Goal: Information Seeking & Learning: Learn about a topic

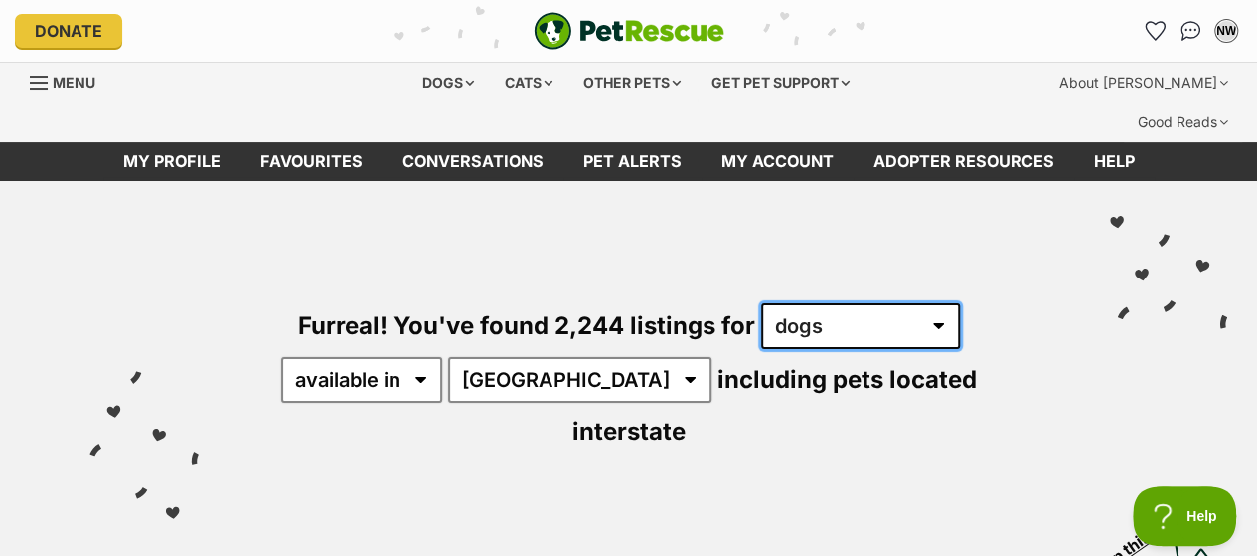
click at [894, 303] on select "any type of pet cats dogs other pets" at bounding box center [860, 326] width 199 height 46
click at [761, 303] on select "any type of pet cats dogs other pets" at bounding box center [860, 326] width 199 height 46
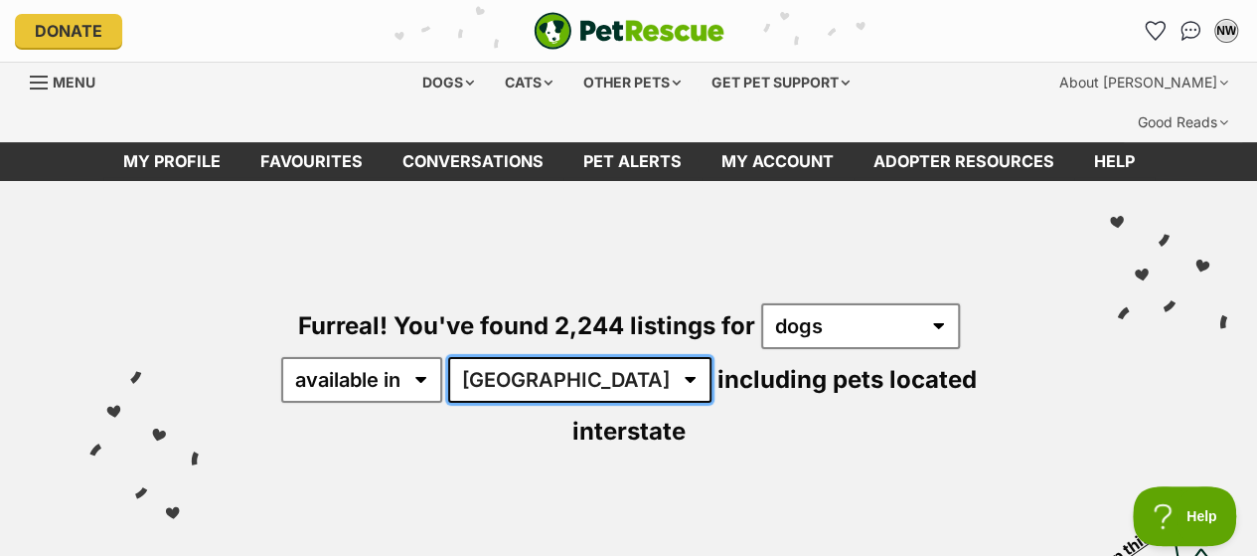
click at [565, 357] on select "Australia ACT NSW NT QLD SA TAS VIC WA" at bounding box center [579, 380] width 263 height 46
select select "VIC"
click at [451, 357] on select "Australia ACT NSW NT QLD SA TAS VIC WA" at bounding box center [579, 380] width 263 height 46
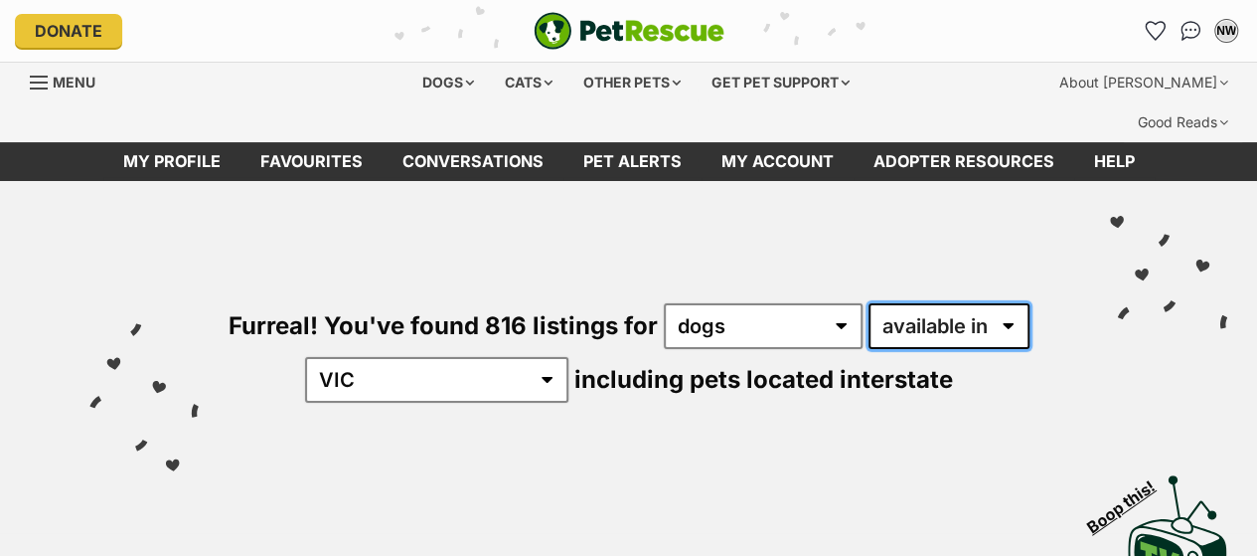
click at [945, 303] on select "available in located in" at bounding box center [949, 326] width 161 height 46
click at [869, 303] on select "available in located in" at bounding box center [949, 326] width 161 height 46
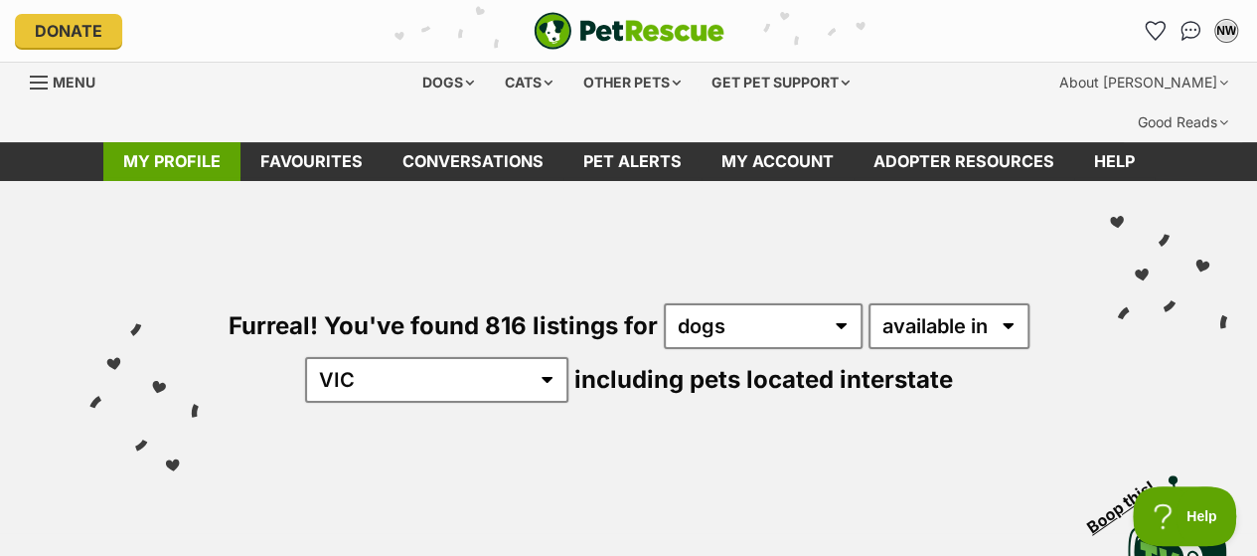
click at [153, 142] on link "My profile" at bounding box center [171, 161] width 137 height 39
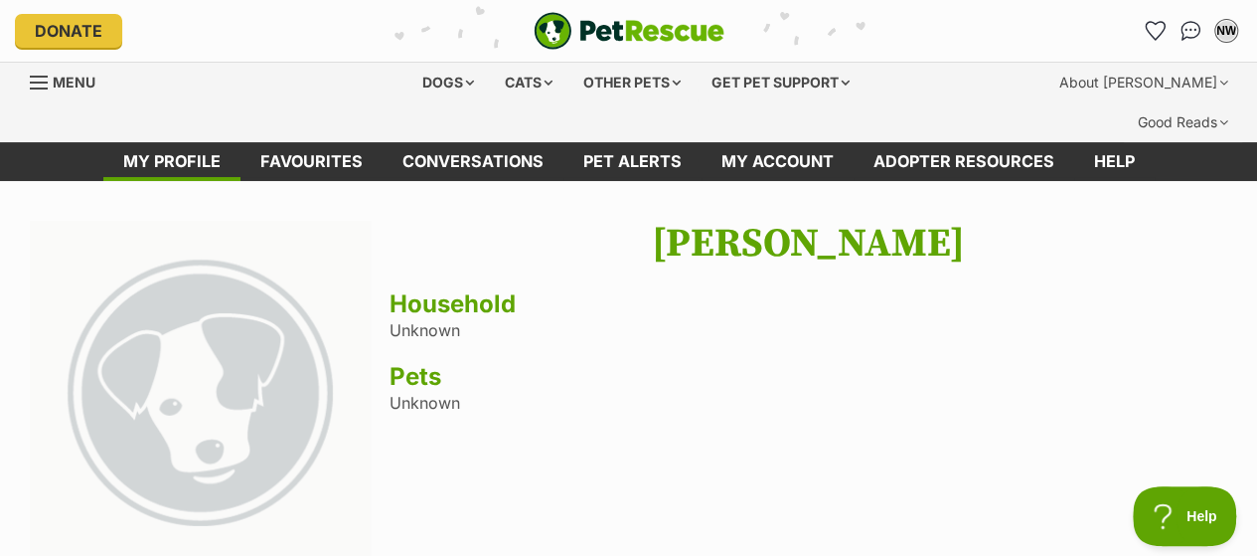
click at [54, 82] on span "Menu" at bounding box center [74, 82] width 43 height 17
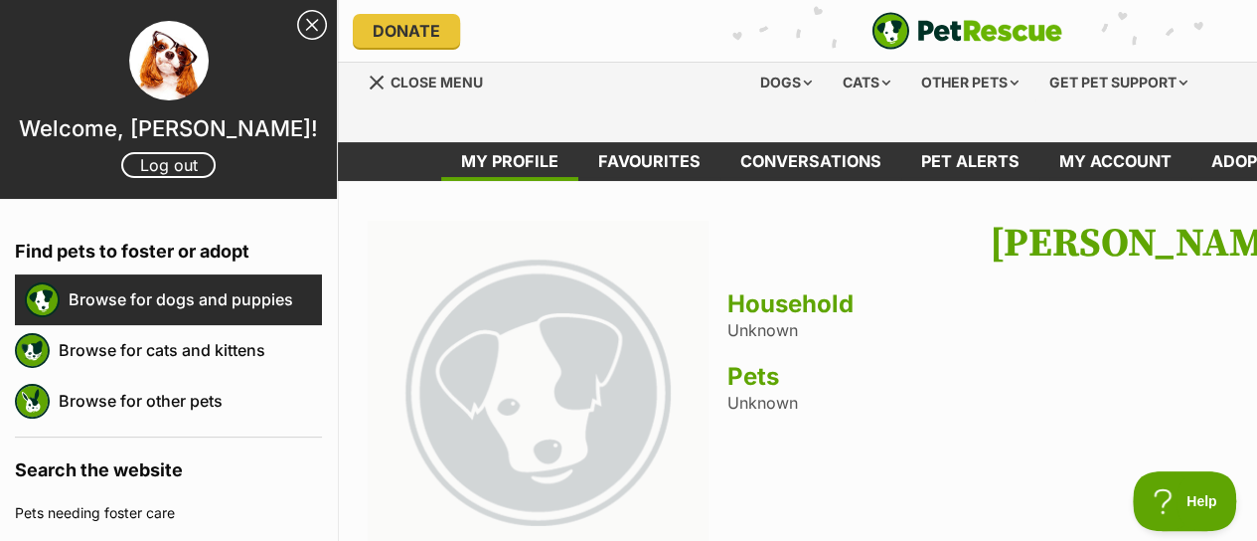
click at [217, 301] on link "Browse for dogs and puppies" at bounding box center [195, 299] width 253 height 42
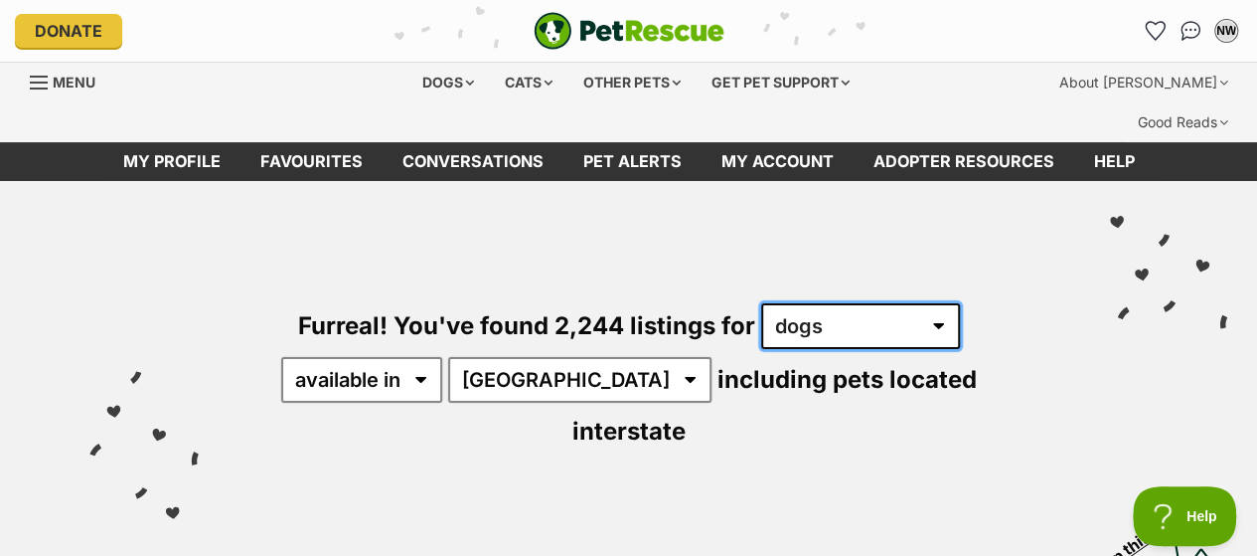
click at [936, 303] on select "any type of pet cats dogs other pets" at bounding box center [860, 326] width 199 height 46
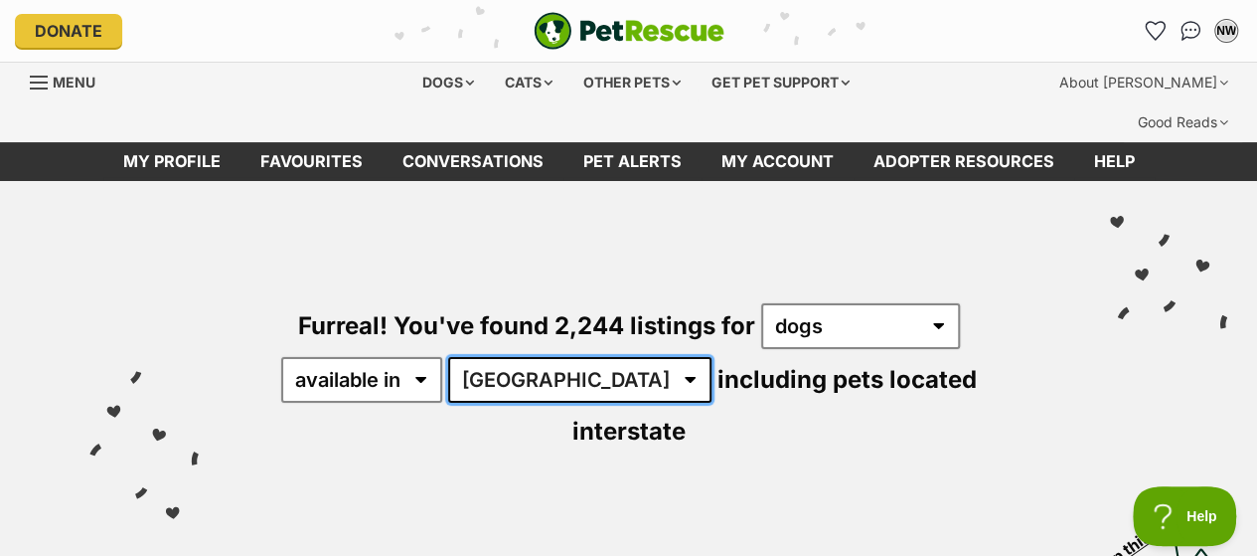
click at [576, 357] on select "Australia ACT NSW NT QLD SA TAS VIC WA" at bounding box center [579, 380] width 263 height 46
select select "VIC"
click at [451, 357] on select "Australia ACT NSW NT QLD SA TAS VIC WA" at bounding box center [579, 380] width 263 height 46
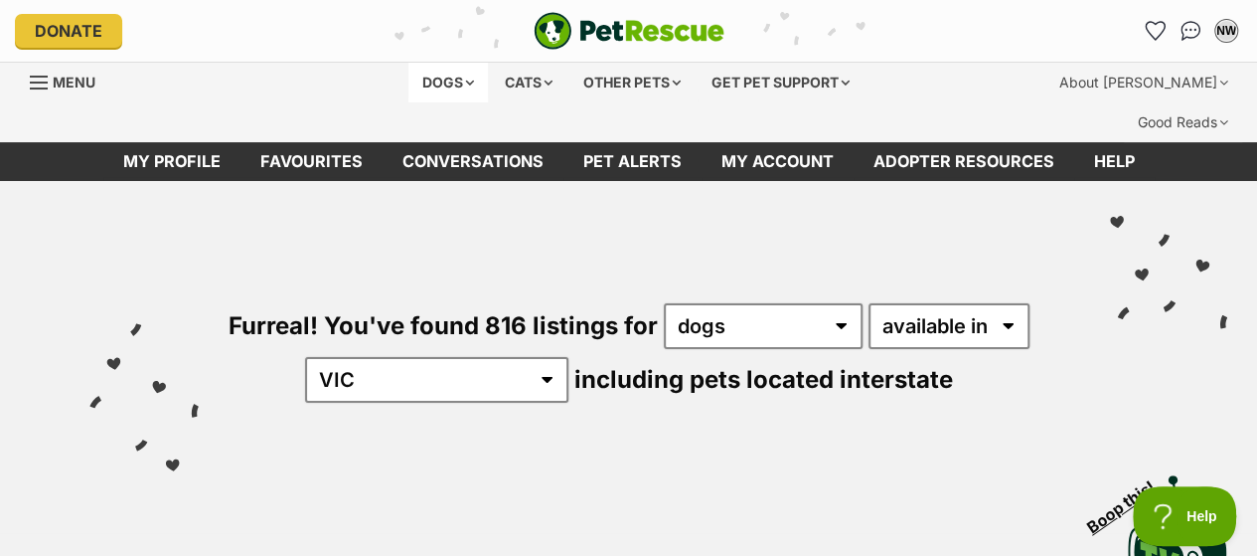
click at [456, 78] on div "Dogs" at bounding box center [448, 83] width 80 height 40
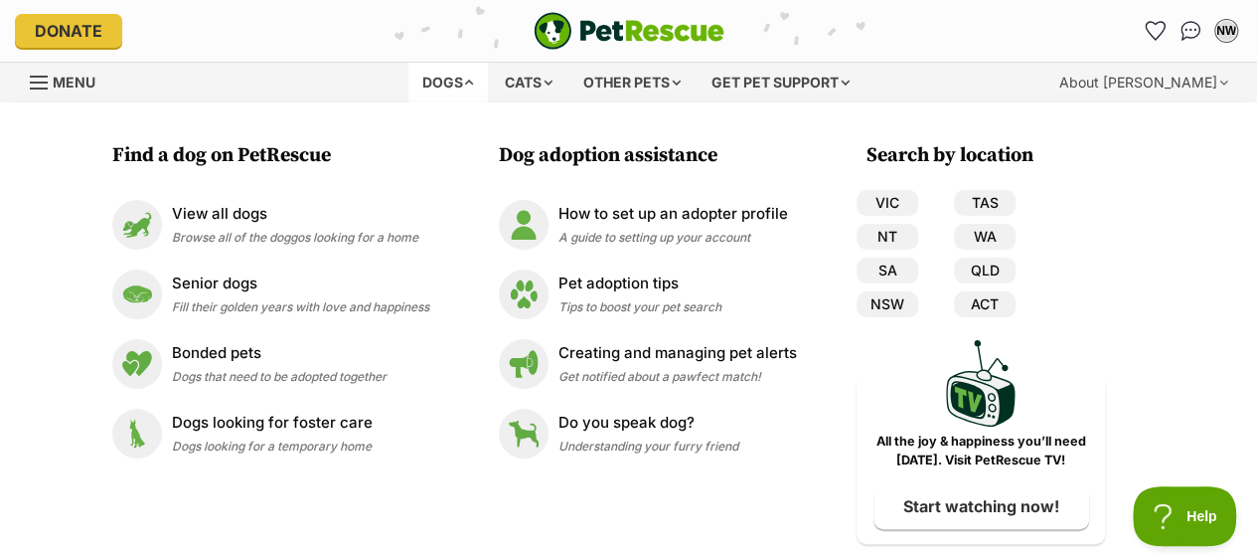
click at [441, 93] on div "Dogs" at bounding box center [448, 83] width 80 height 40
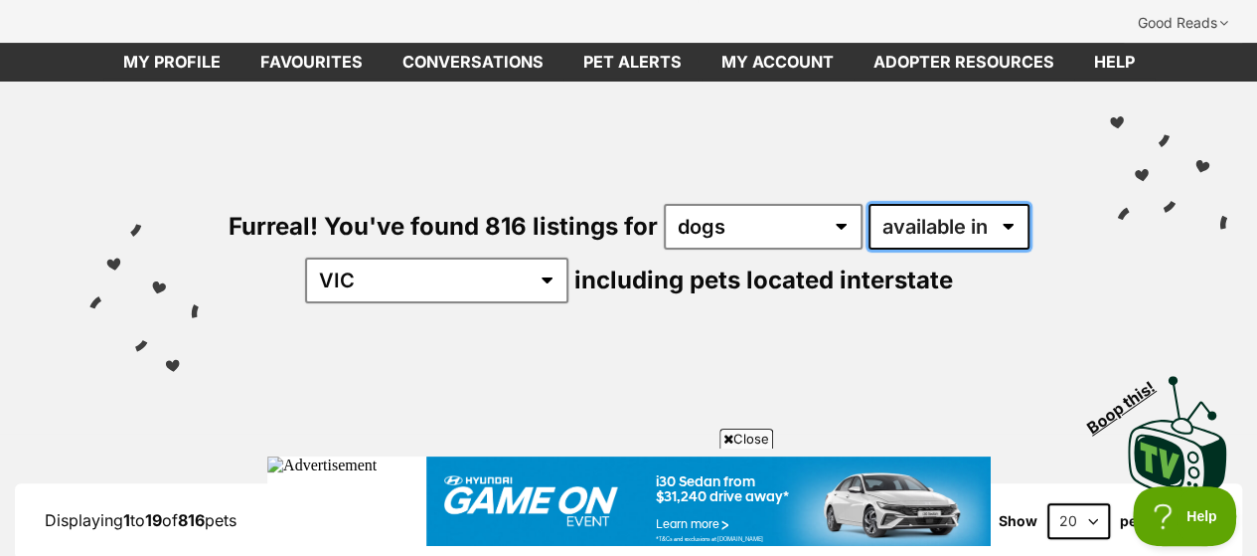
click at [1008, 204] on select "available in located in" at bounding box center [949, 227] width 161 height 46
select select "disabled"
click at [869, 204] on select "available in located in" at bounding box center [949, 227] width 161 height 46
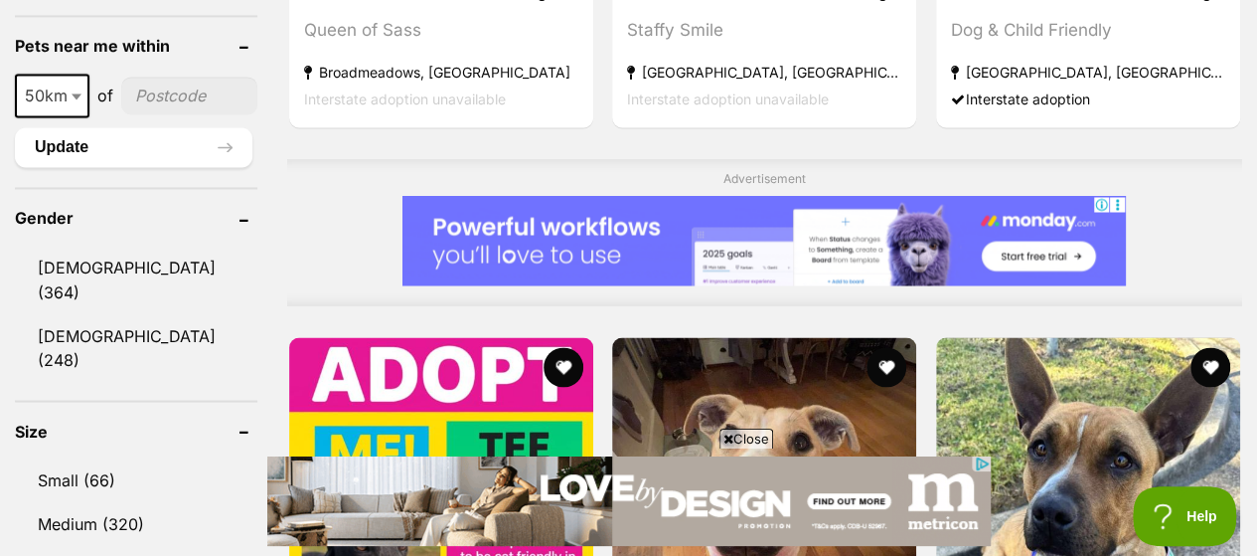
scroll to position [1789, 0]
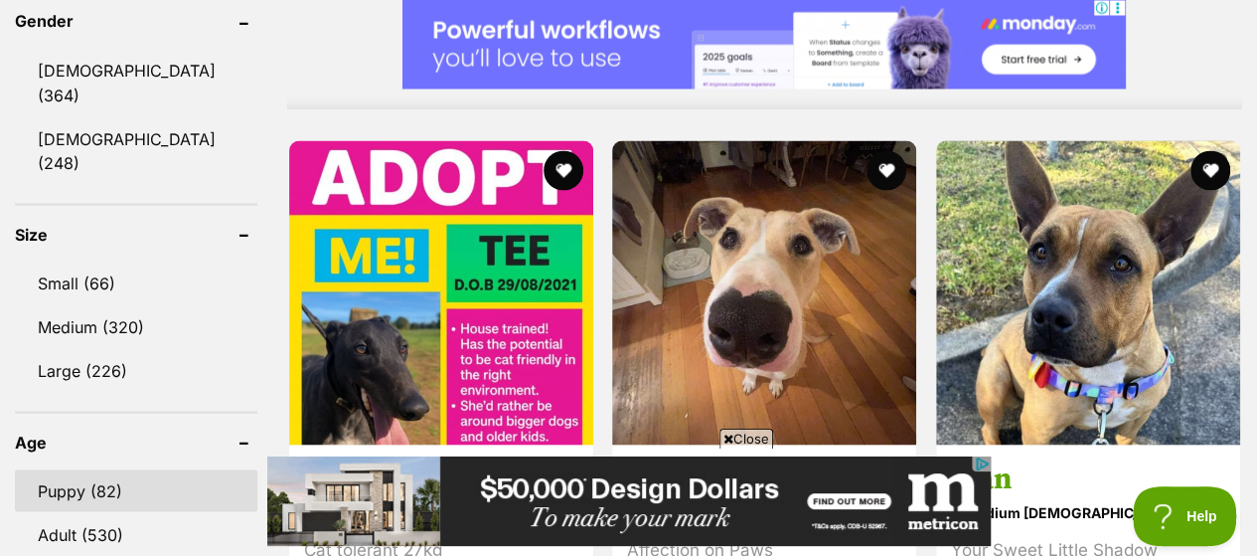
click at [185, 469] on link "Puppy (82)" at bounding box center [136, 490] width 242 height 42
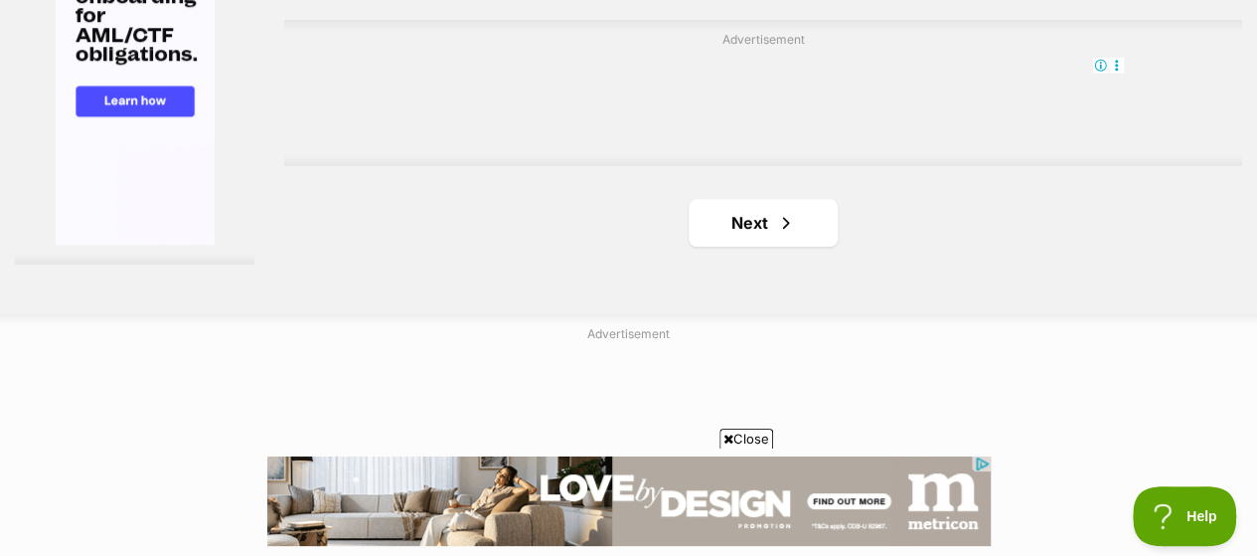
scroll to position [4770, 0]
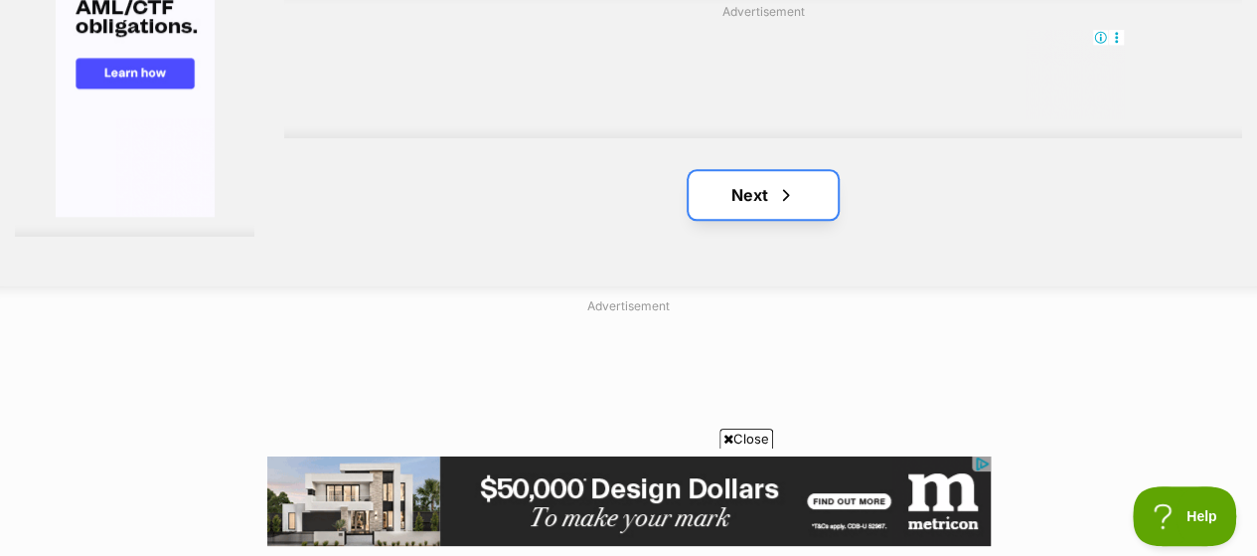
click at [830, 171] on link "Next" at bounding box center [763, 195] width 149 height 48
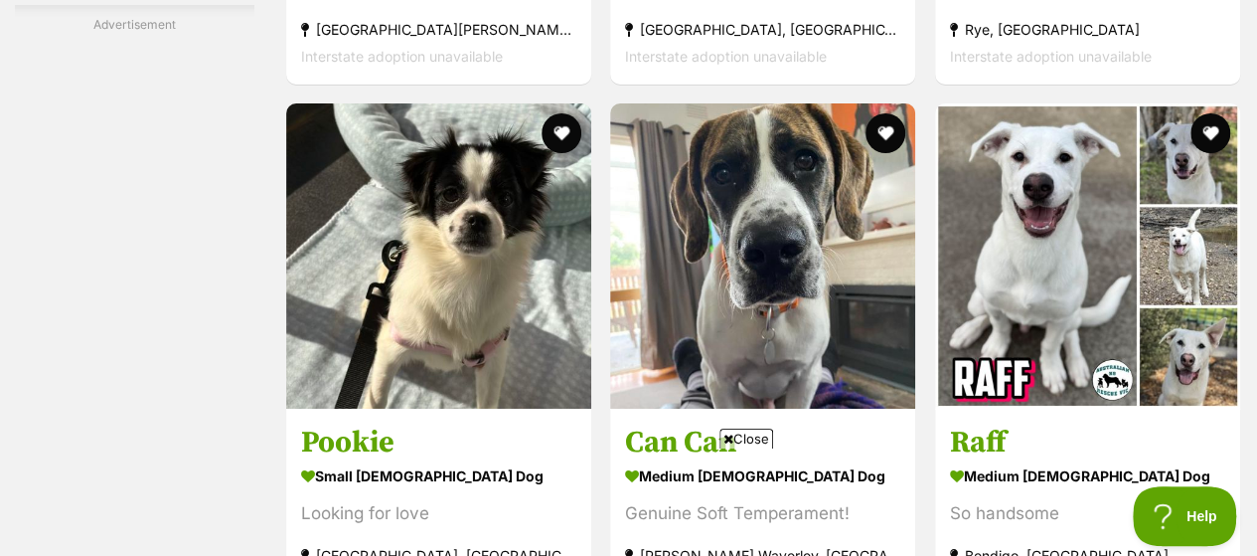
scroll to position [3578, 0]
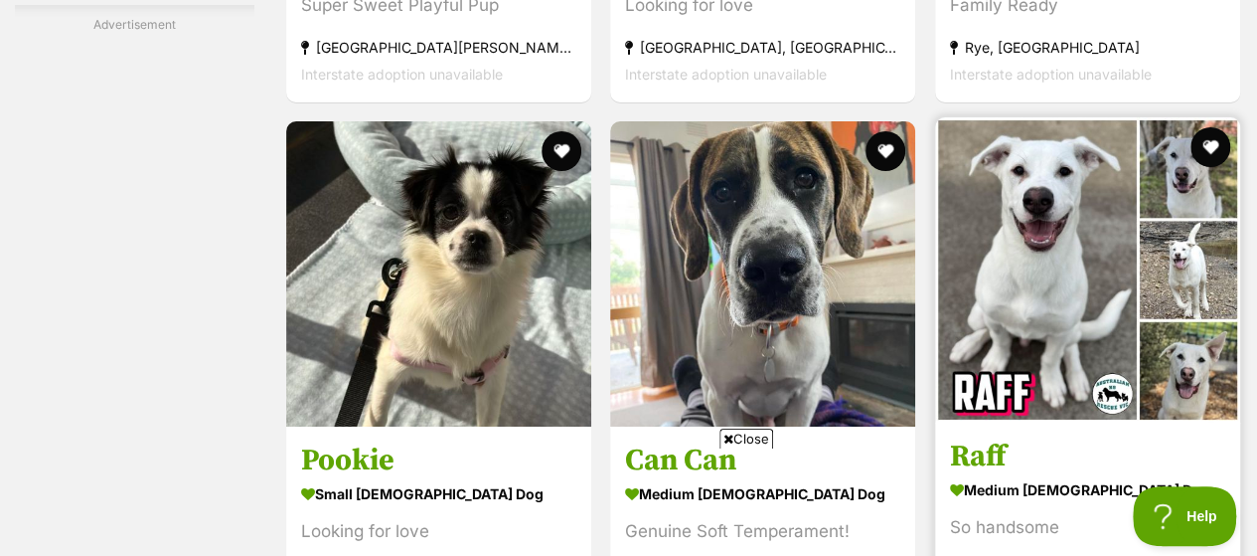
click at [1060, 188] on img at bounding box center [1087, 269] width 305 height 305
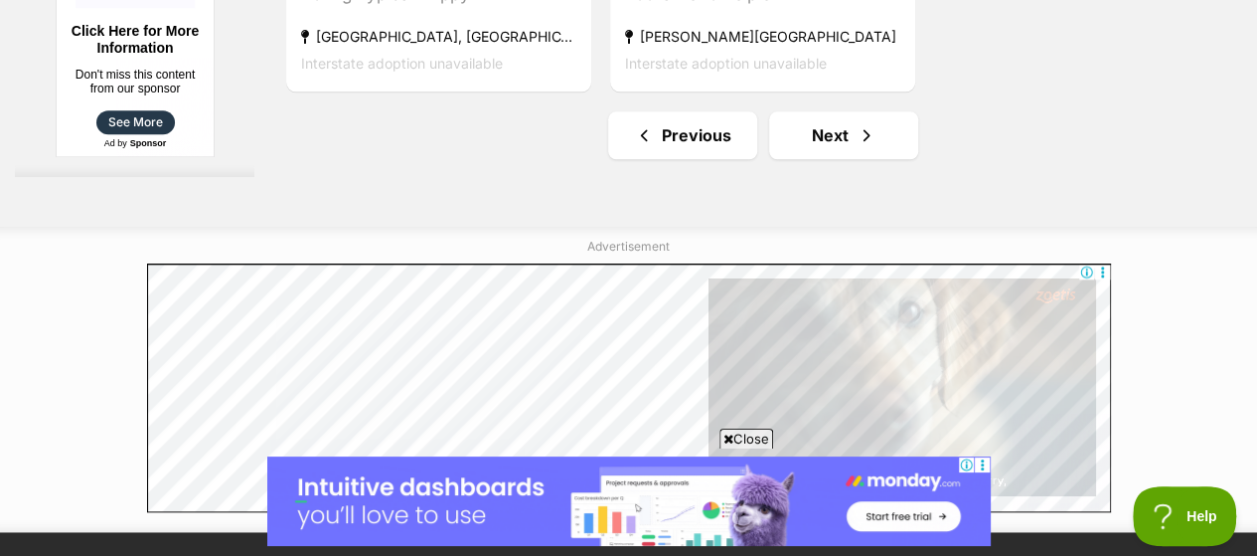
scroll to position [4815, 0]
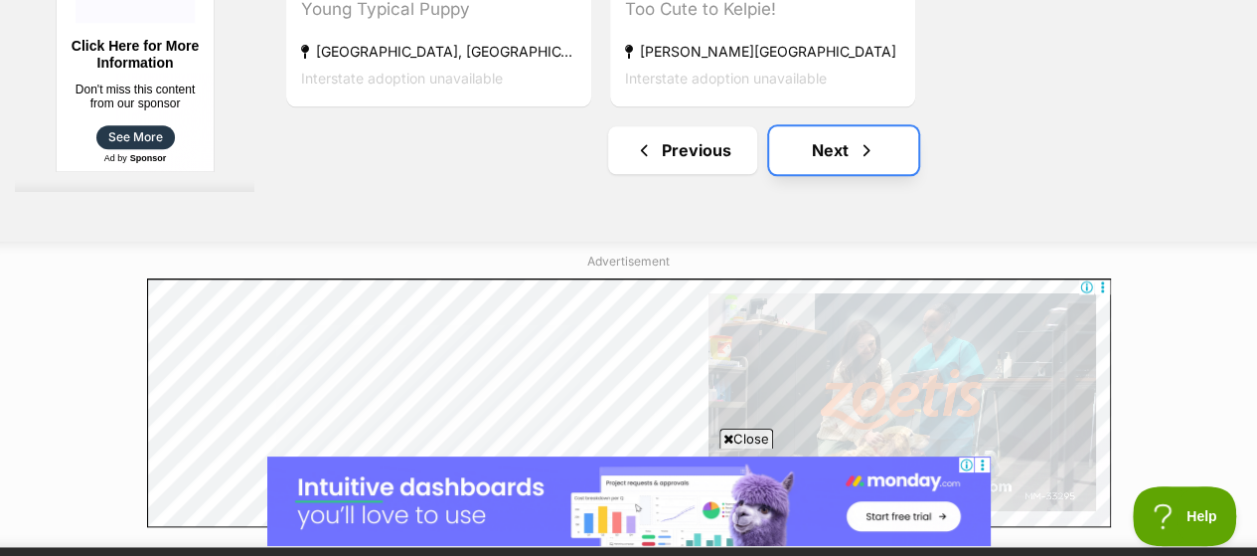
click at [809, 126] on link "Next" at bounding box center [843, 150] width 149 height 48
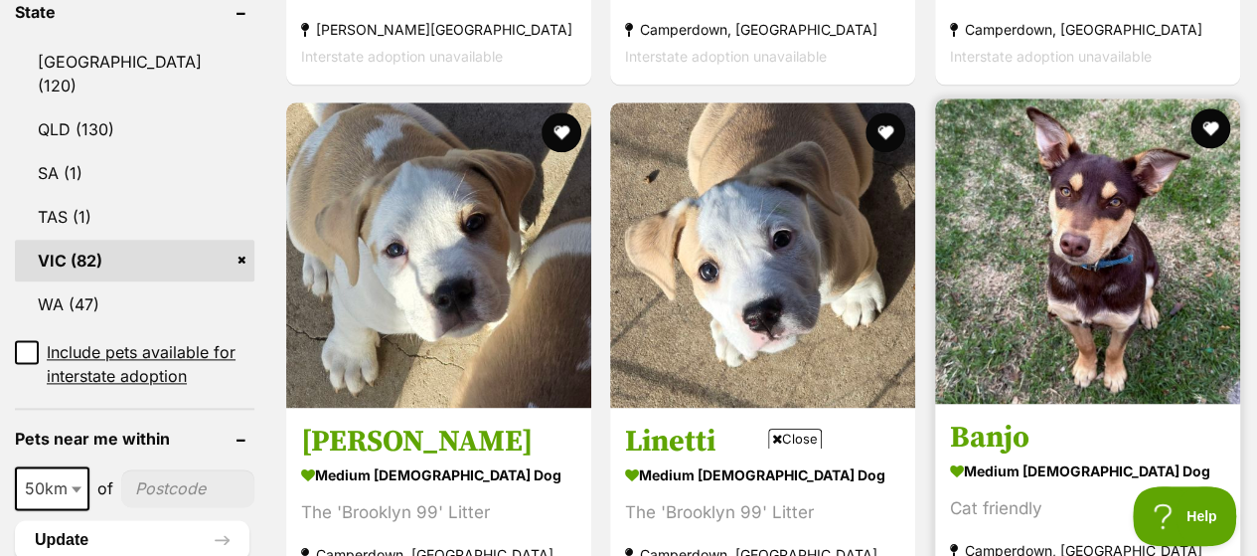
scroll to position [1093, 0]
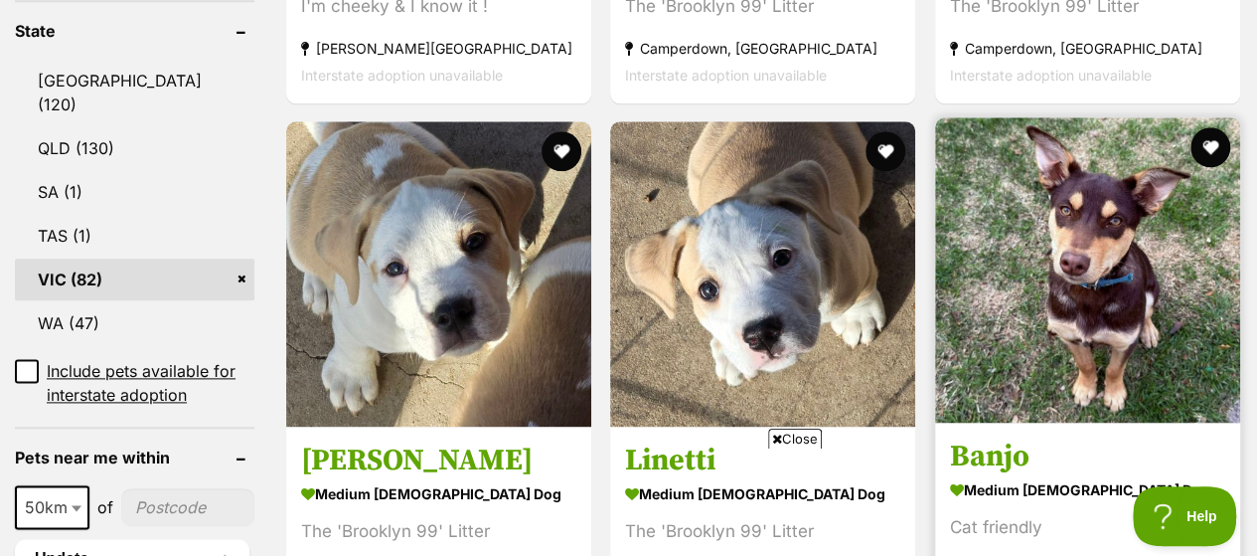
click at [1101, 235] on img at bounding box center [1087, 269] width 305 height 305
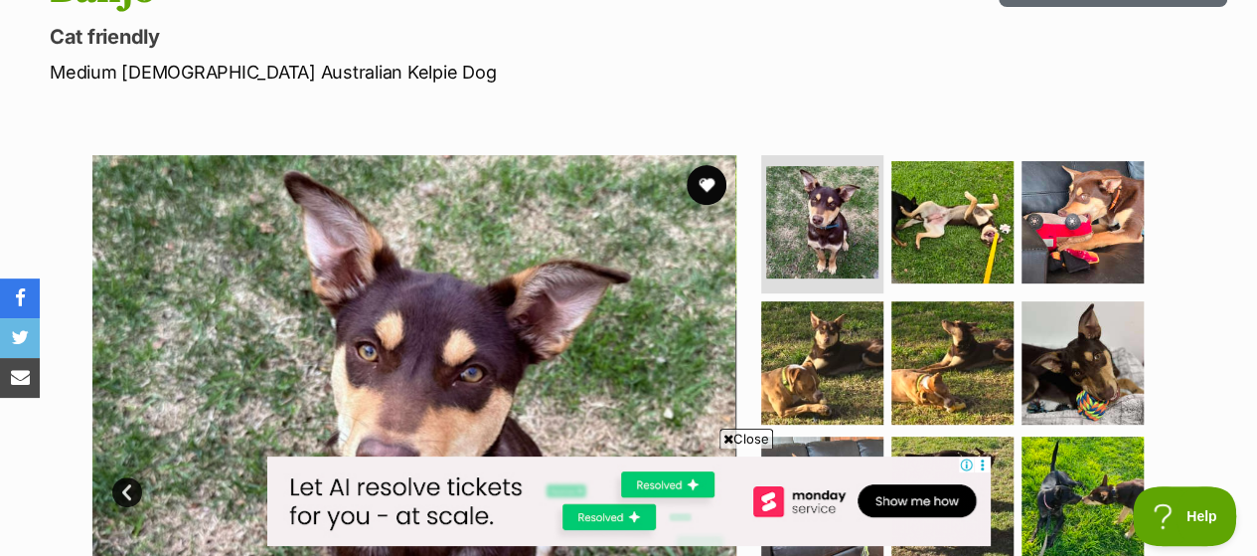
scroll to position [398, 0]
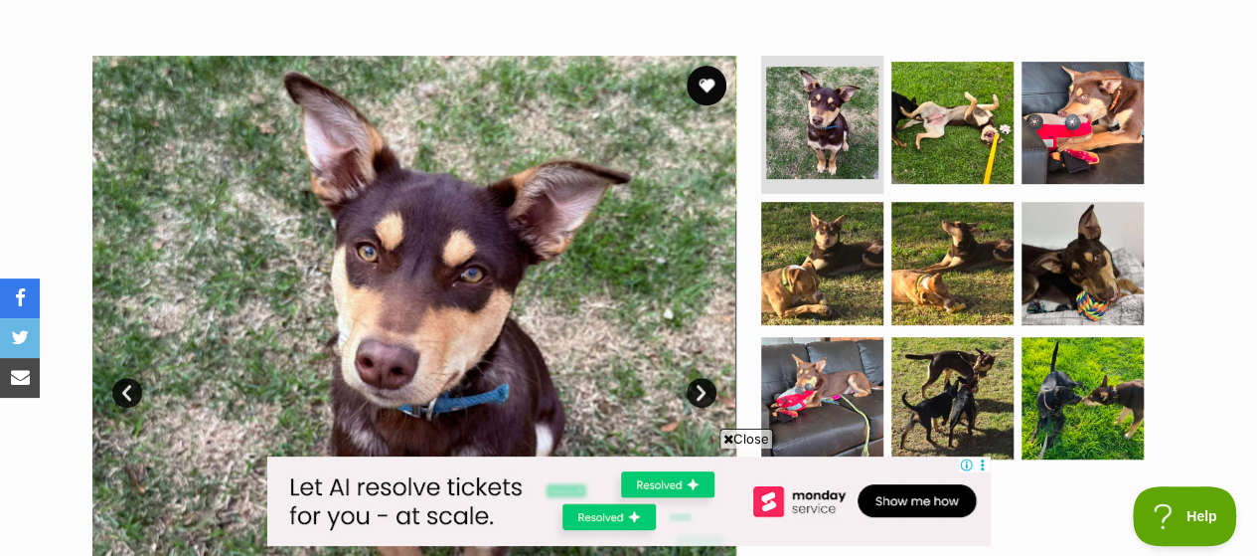
click at [700, 378] on link "Next" at bounding box center [702, 393] width 30 height 30
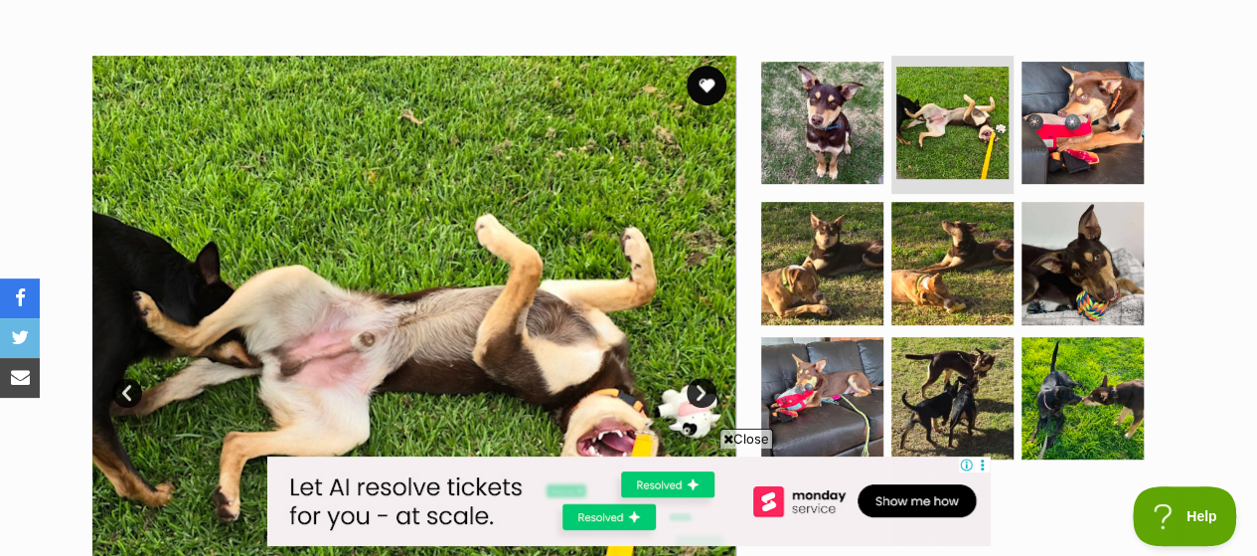
click at [700, 378] on link "Next" at bounding box center [702, 393] width 30 height 30
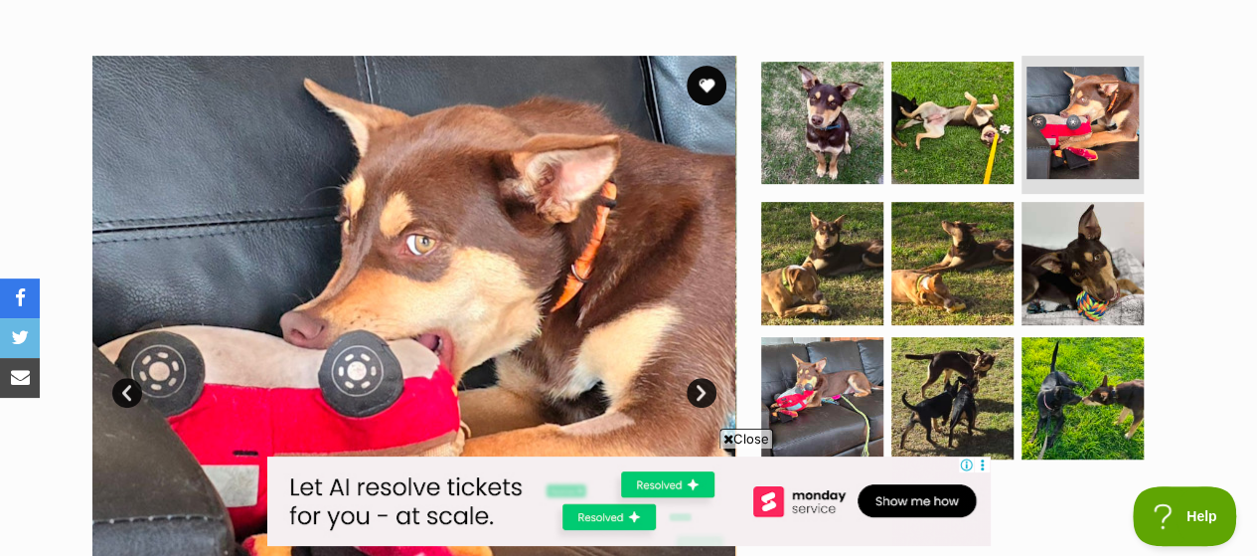
click at [700, 378] on link "Next" at bounding box center [702, 393] width 30 height 30
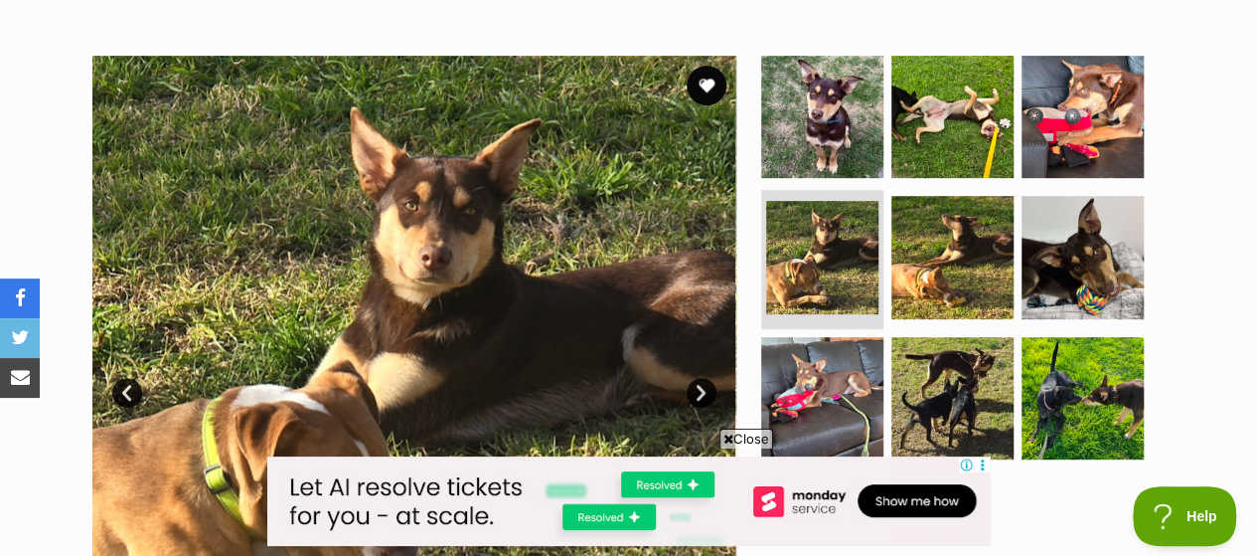
click at [700, 378] on link "Next" at bounding box center [702, 393] width 30 height 30
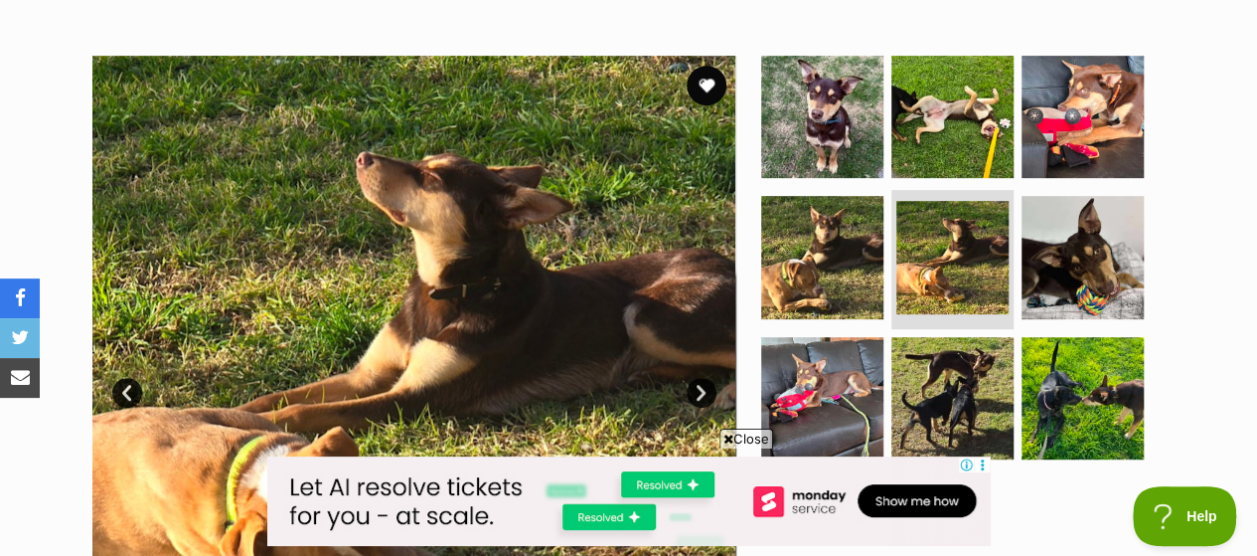
click at [700, 378] on link "Next" at bounding box center [702, 393] width 30 height 30
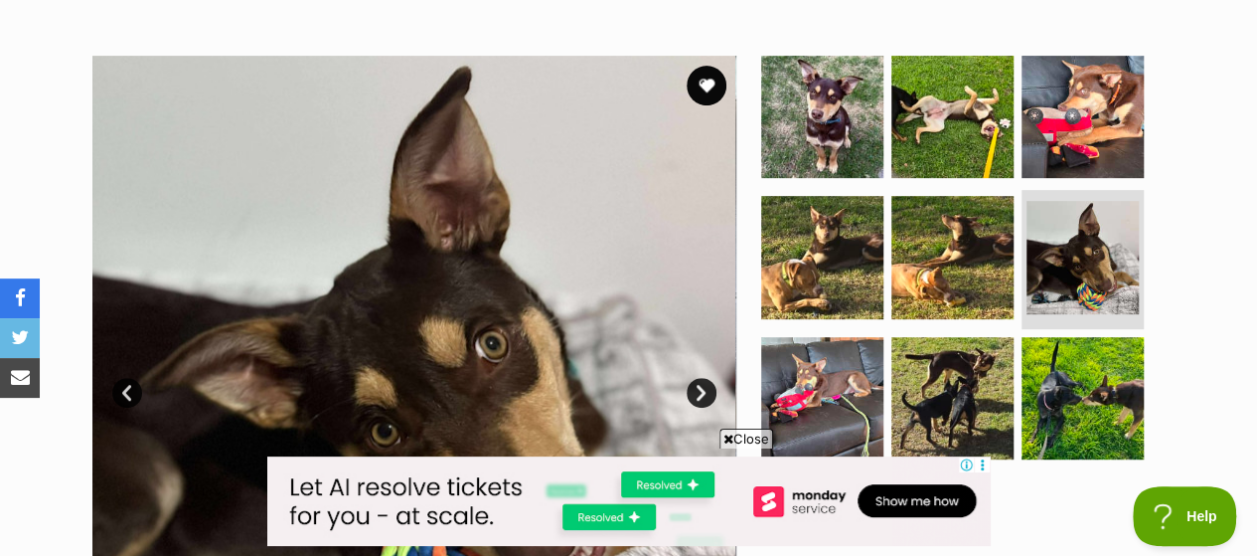
click at [700, 378] on link "Next" at bounding box center [702, 393] width 30 height 30
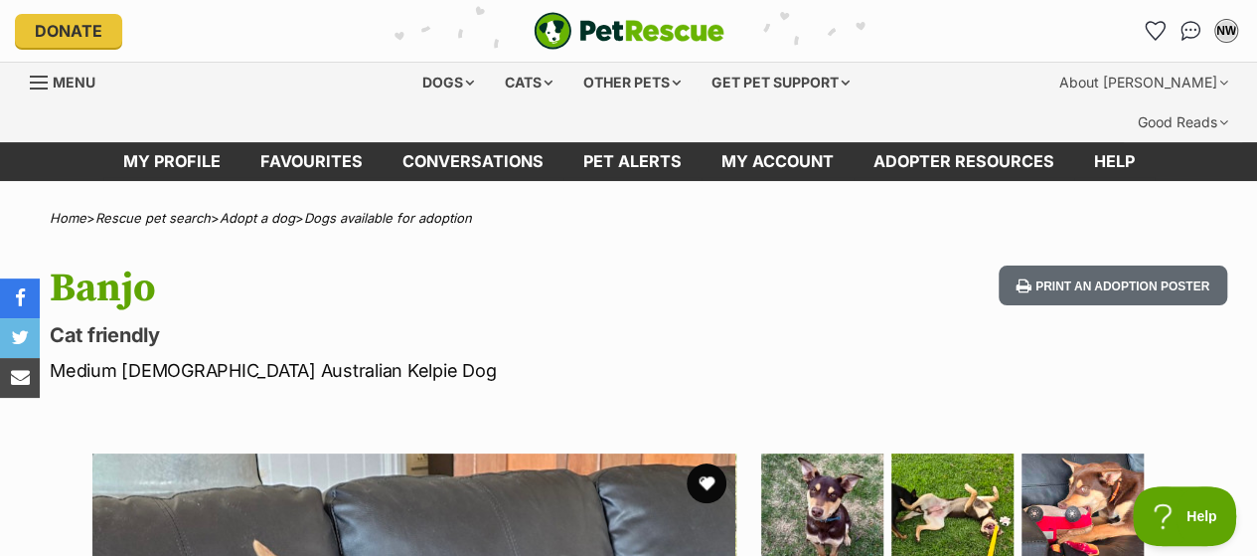
scroll to position [0, 0]
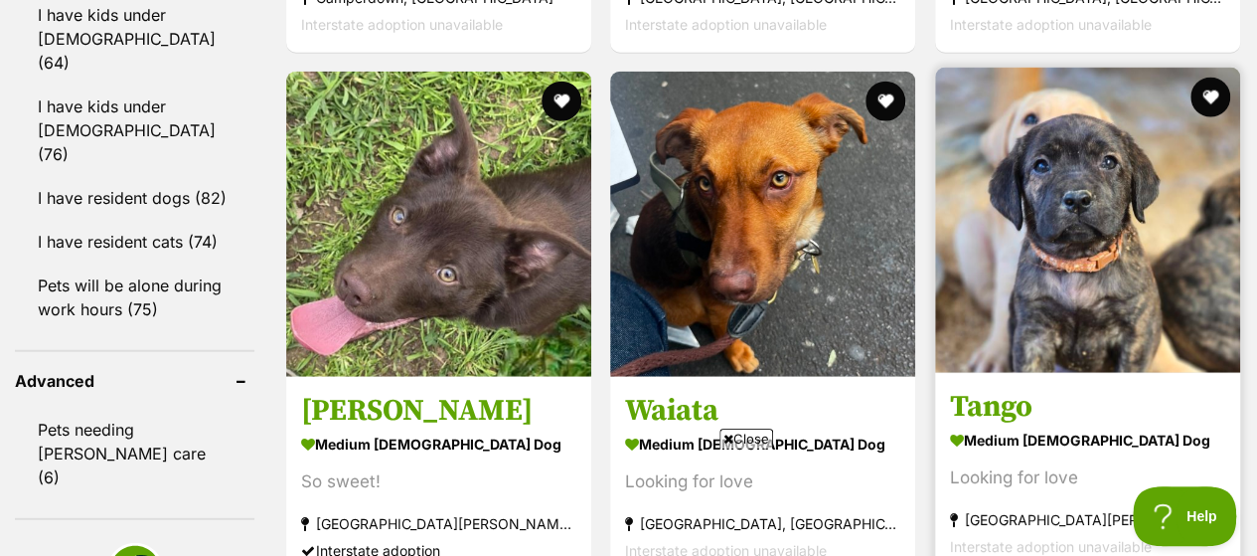
scroll to position [2484, 0]
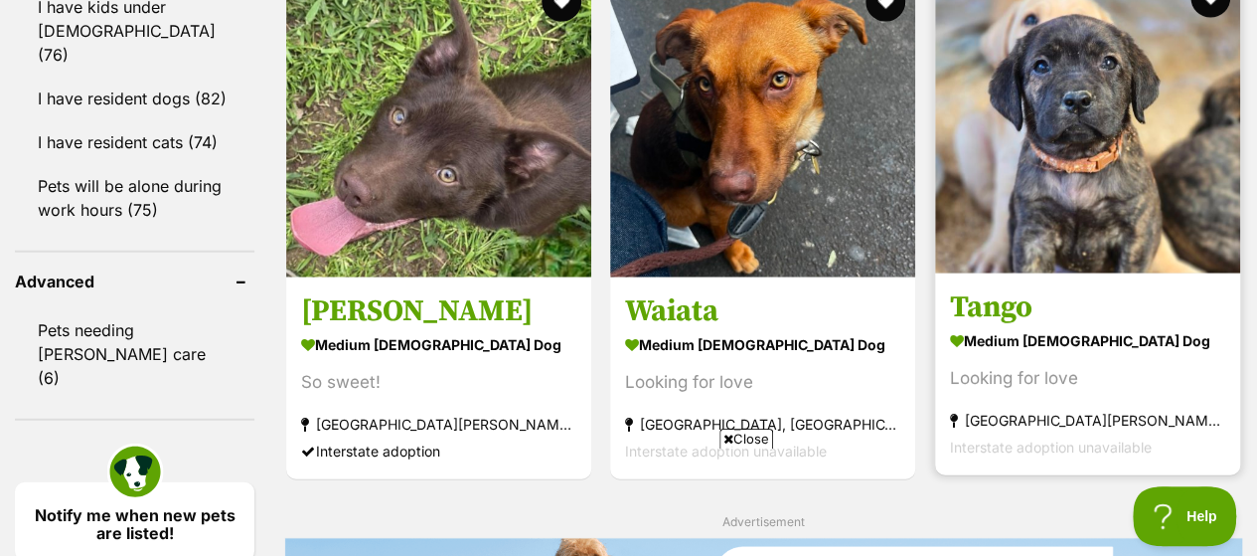
click at [1083, 197] on img at bounding box center [1087, 120] width 305 height 305
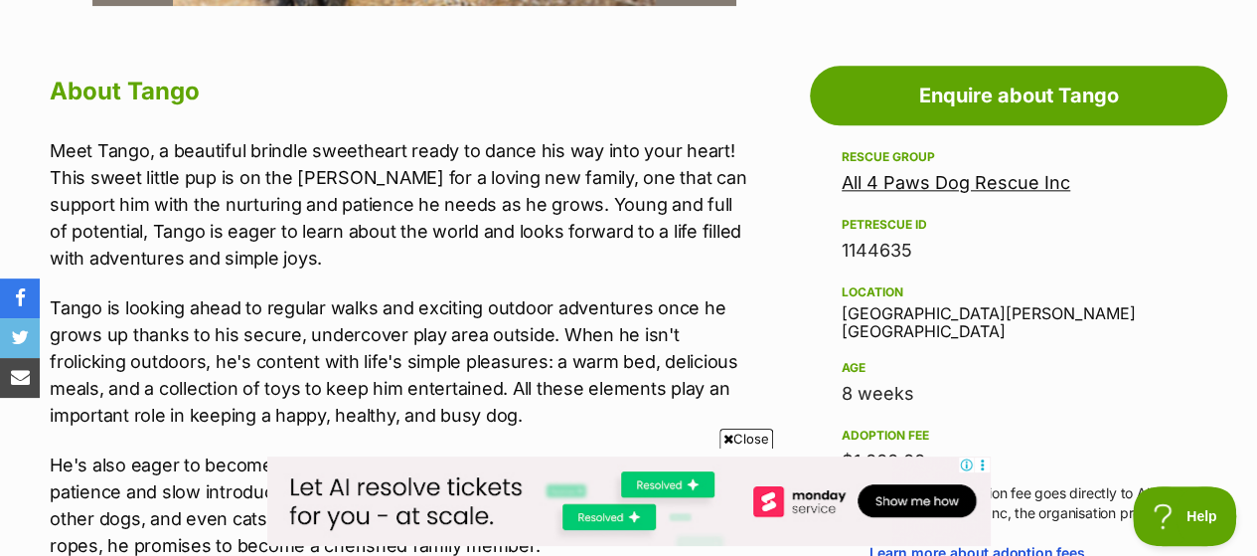
scroll to position [1093, 0]
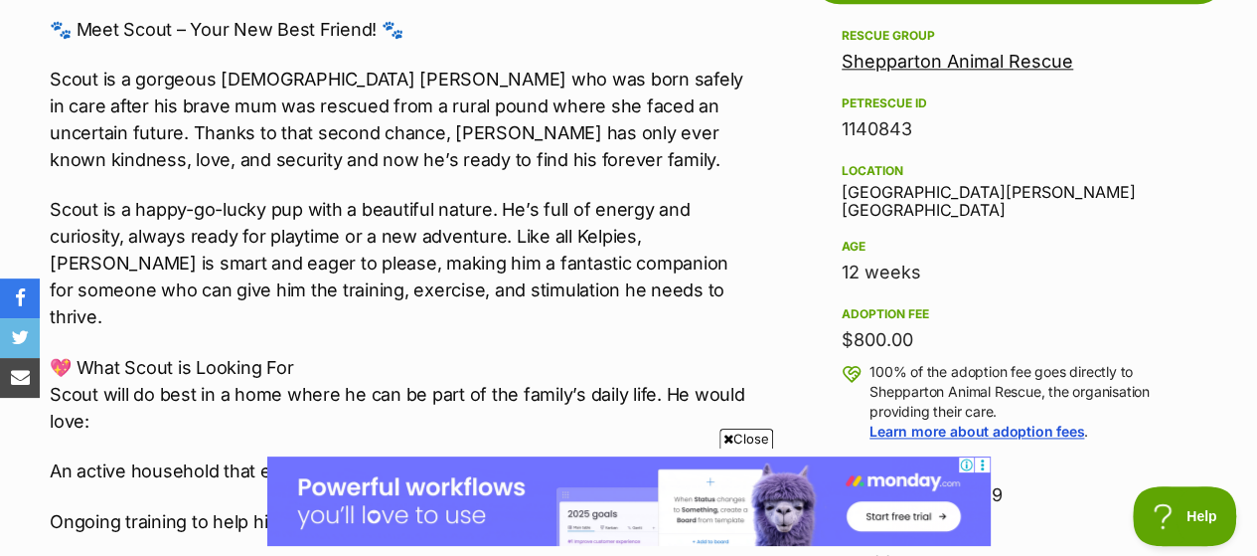
scroll to position [1292, 0]
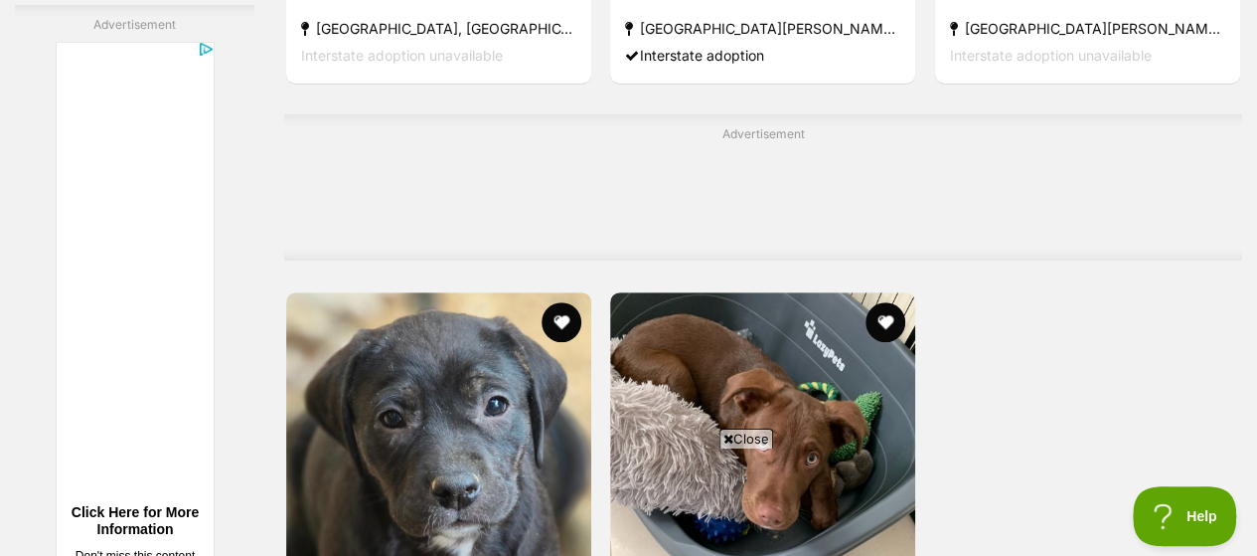
scroll to position [3923, 0]
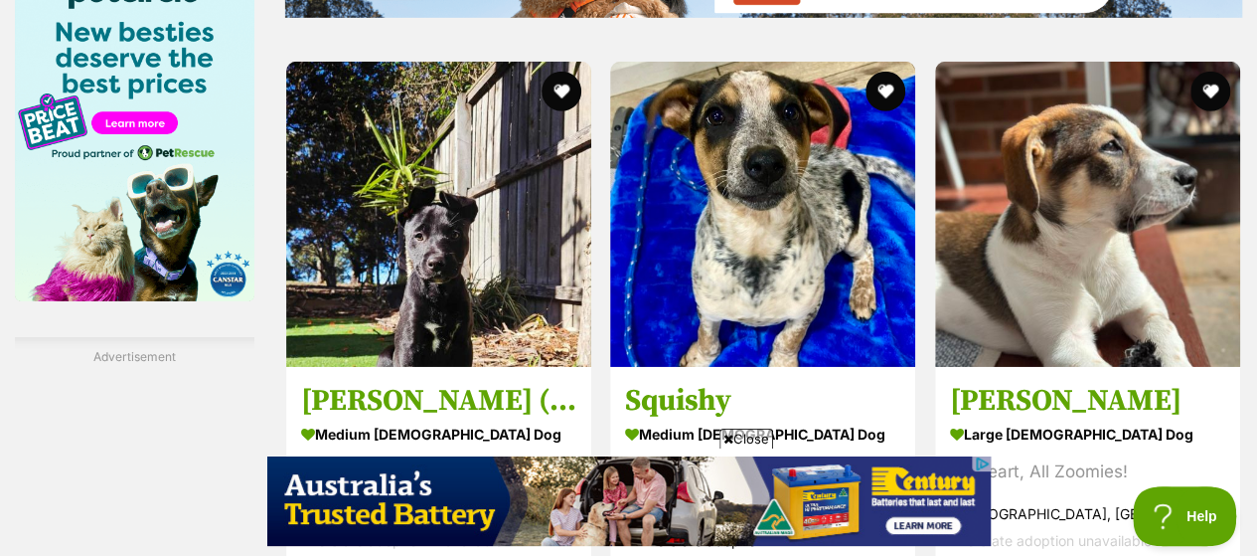
scroll to position [3081, 0]
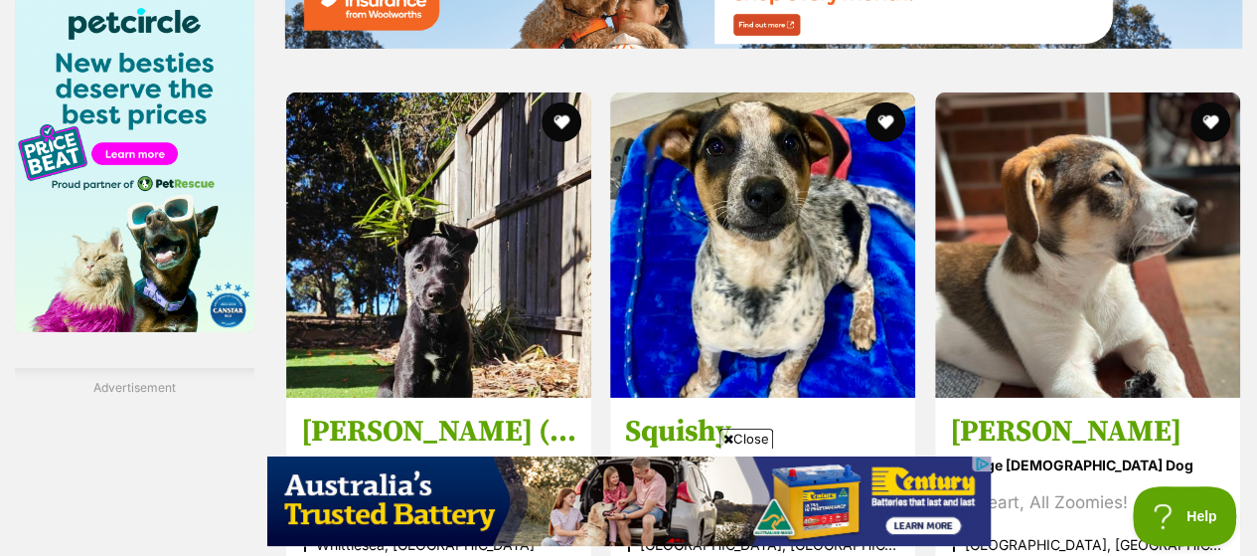
click at [805, 276] on img at bounding box center [762, 244] width 305 height 305
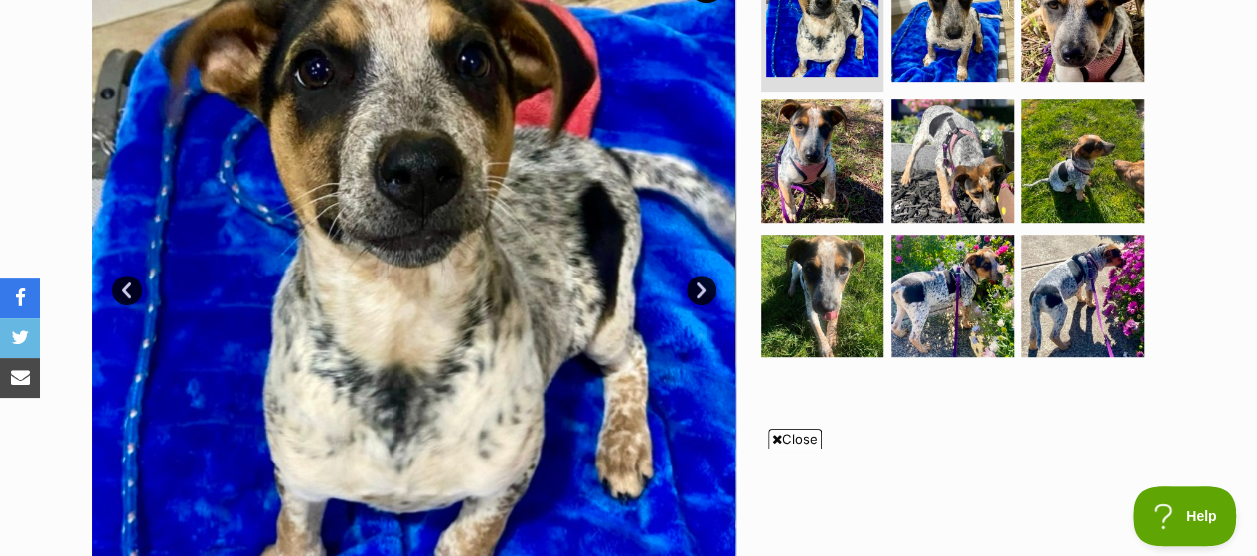
scroll to position [497, 0]
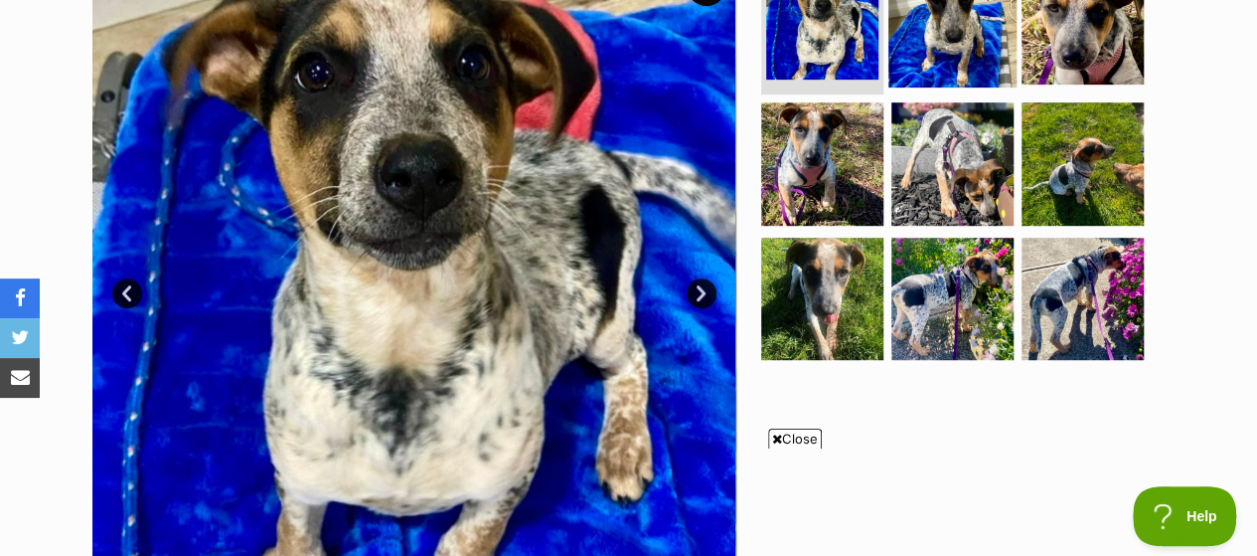
click at [987, 15] on img at bounding box center [952, 22] width 128 height 128
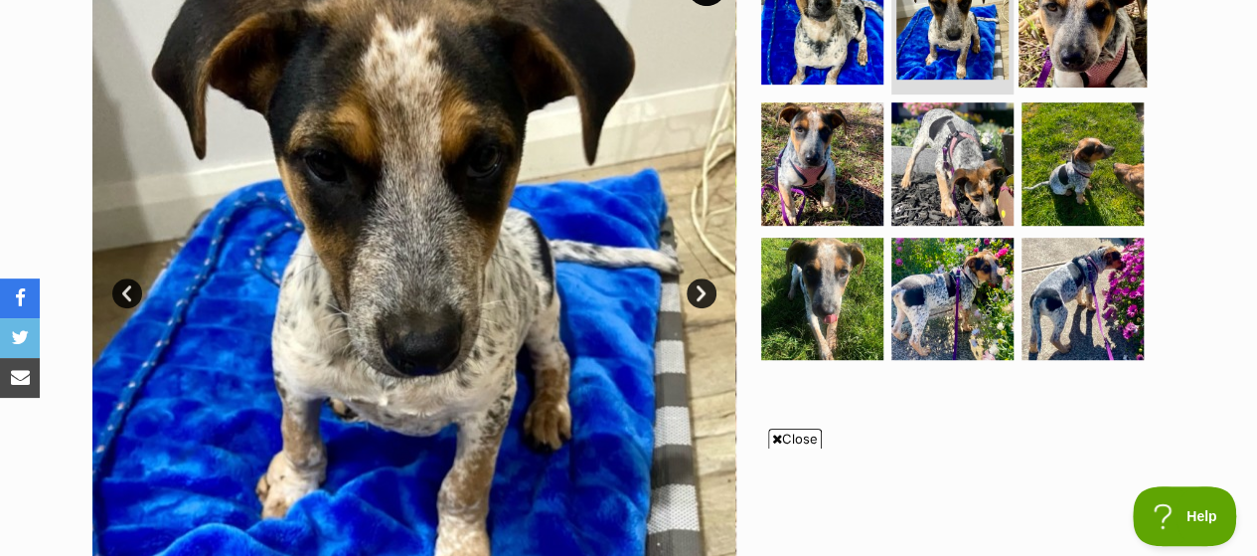
click at [1106, 23] on img at bounding box center [1083, 22] width 128 height 128
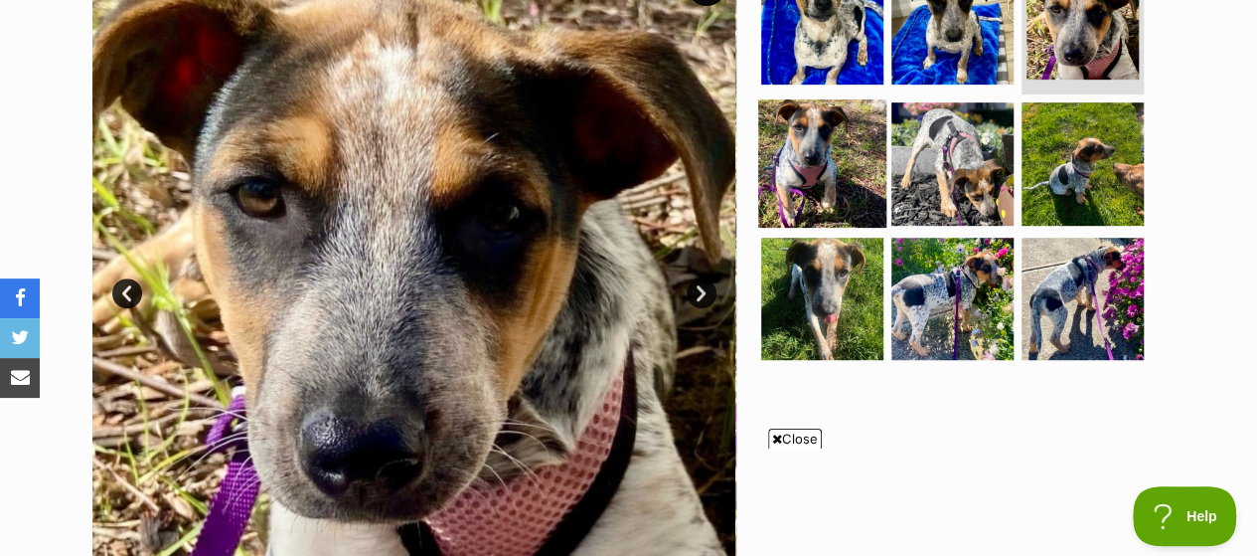
click at [837, 117] on img at bounding box center [822, 163] width 128 height 128
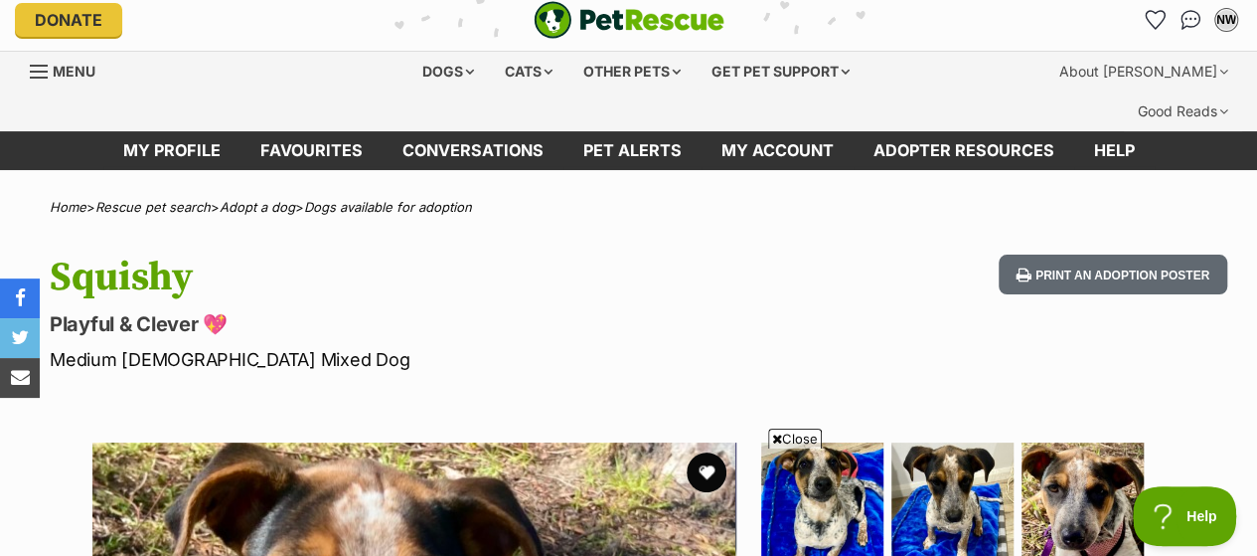
scroll to position [0, 0]
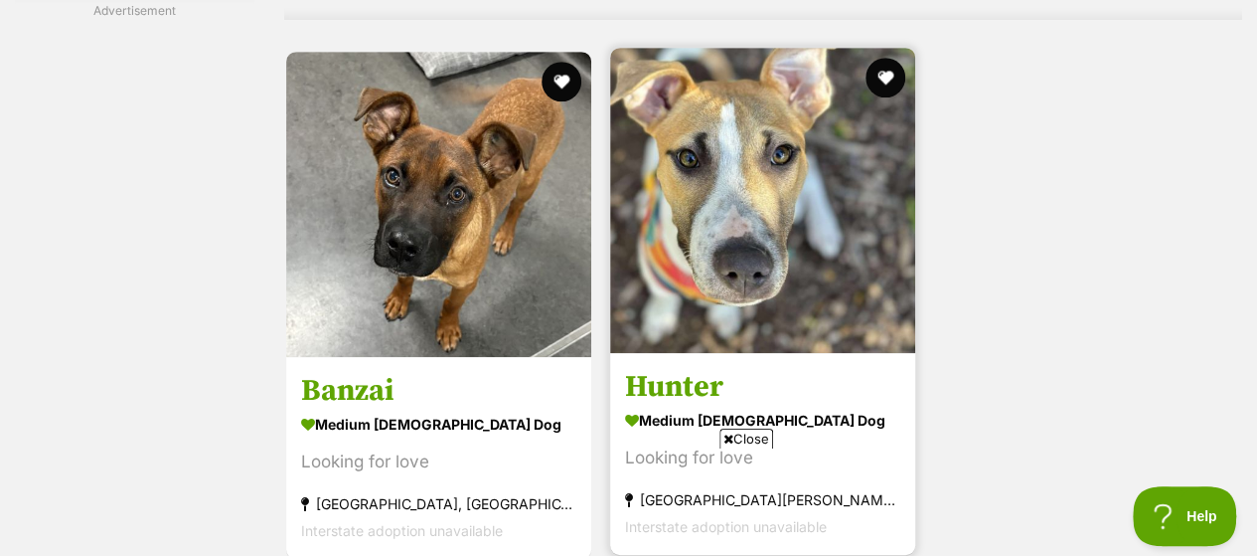
scroll to position [4369, 0]
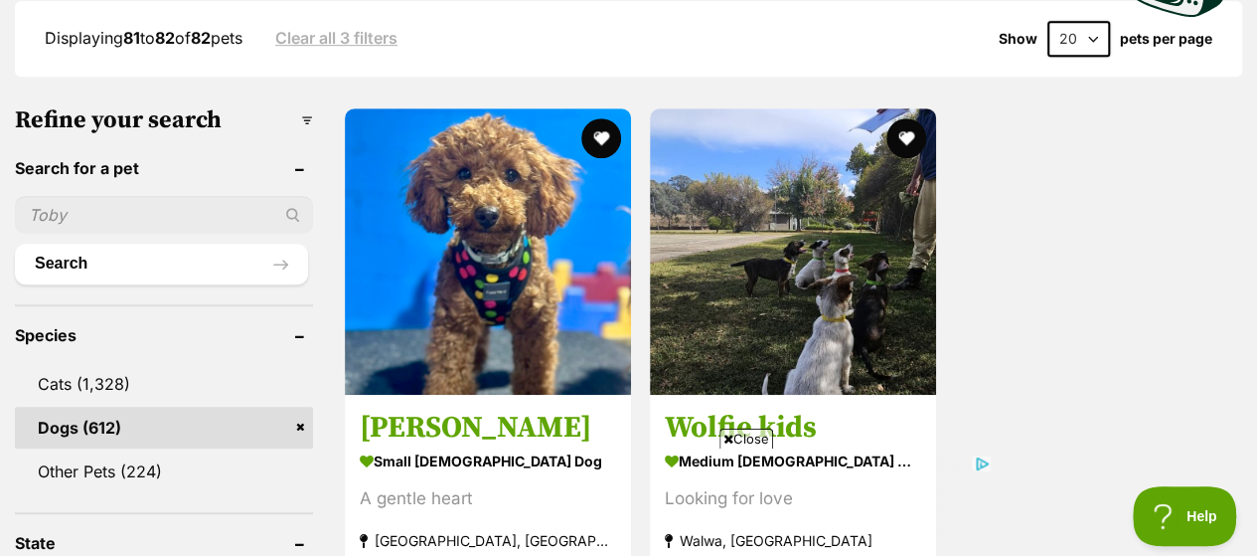
scroll to position [596, 0]
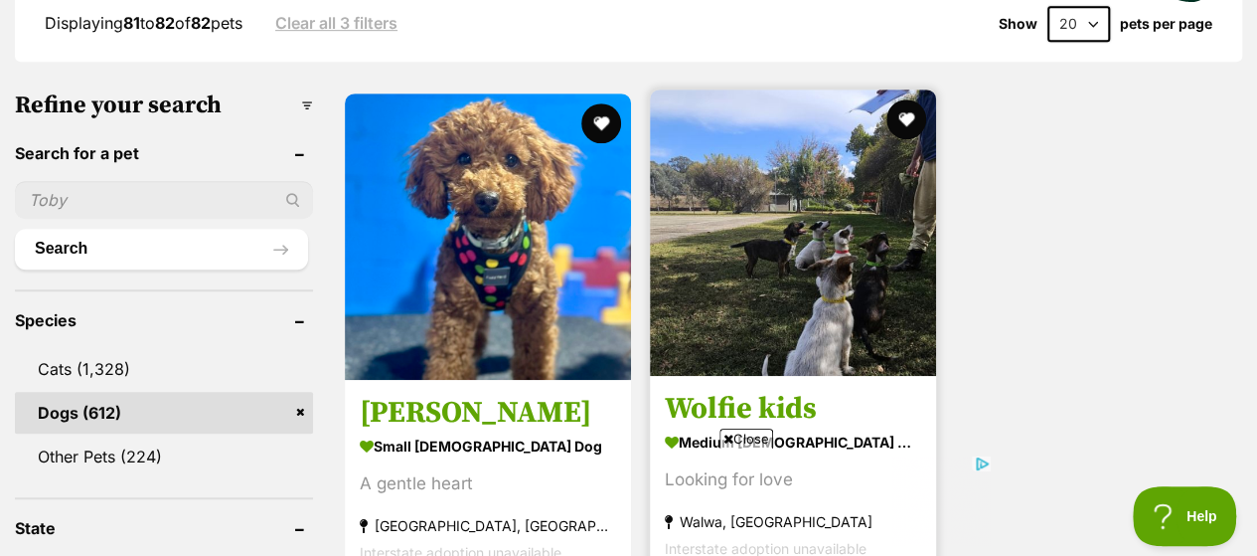
click at [861, 277] on img at bounding box center [793, 232] width 286 height 286
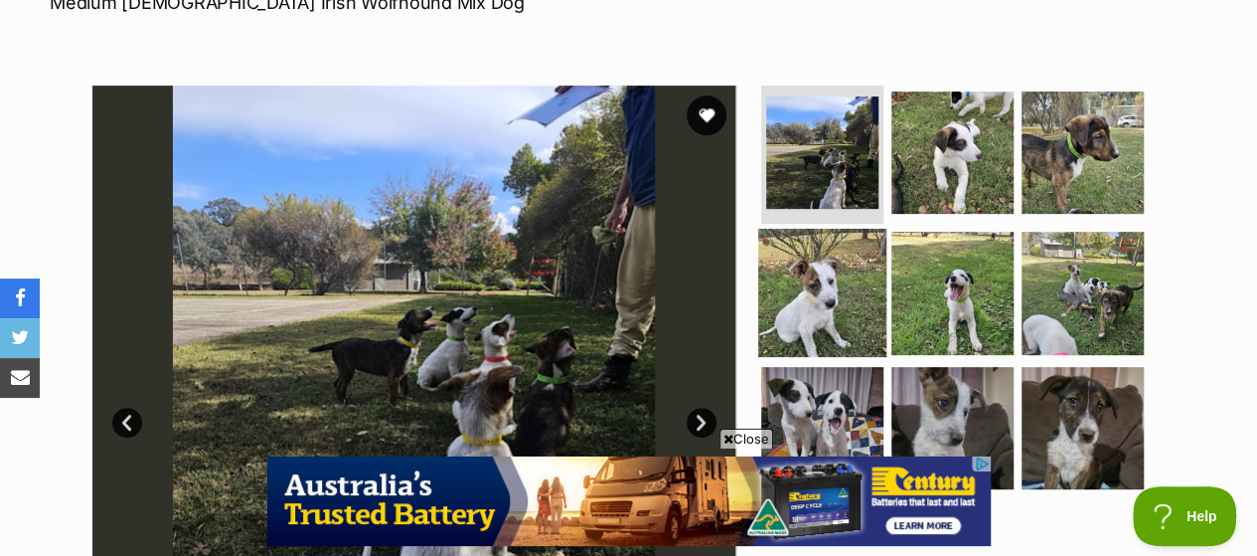
scroll to position [398, 0]
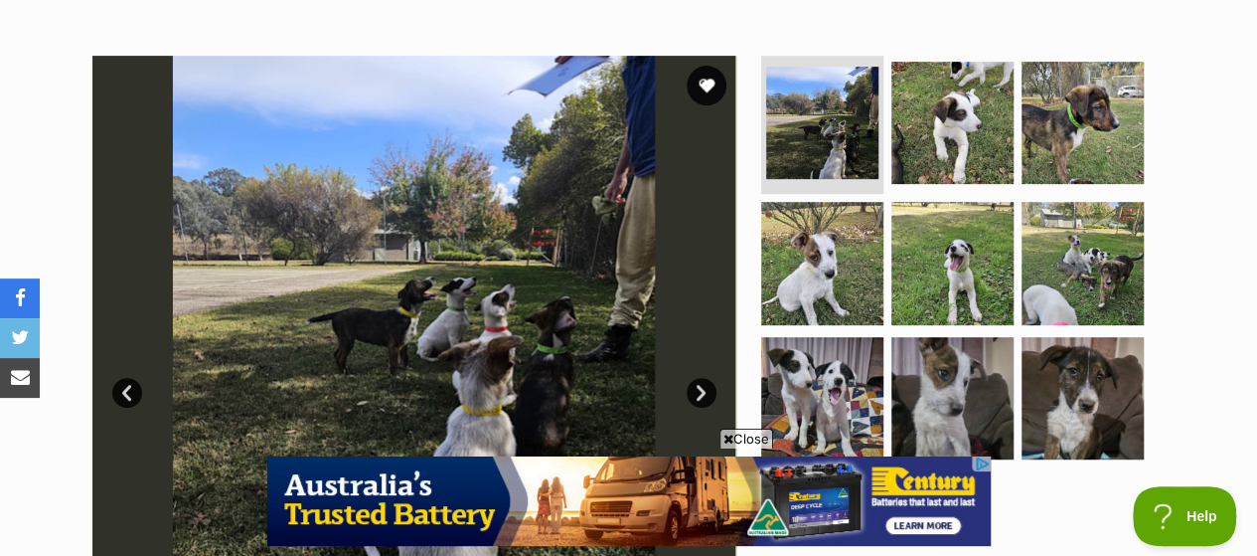
click at [701, 378] on link "Next" at bounding box center [702, 393] width 30 height 30
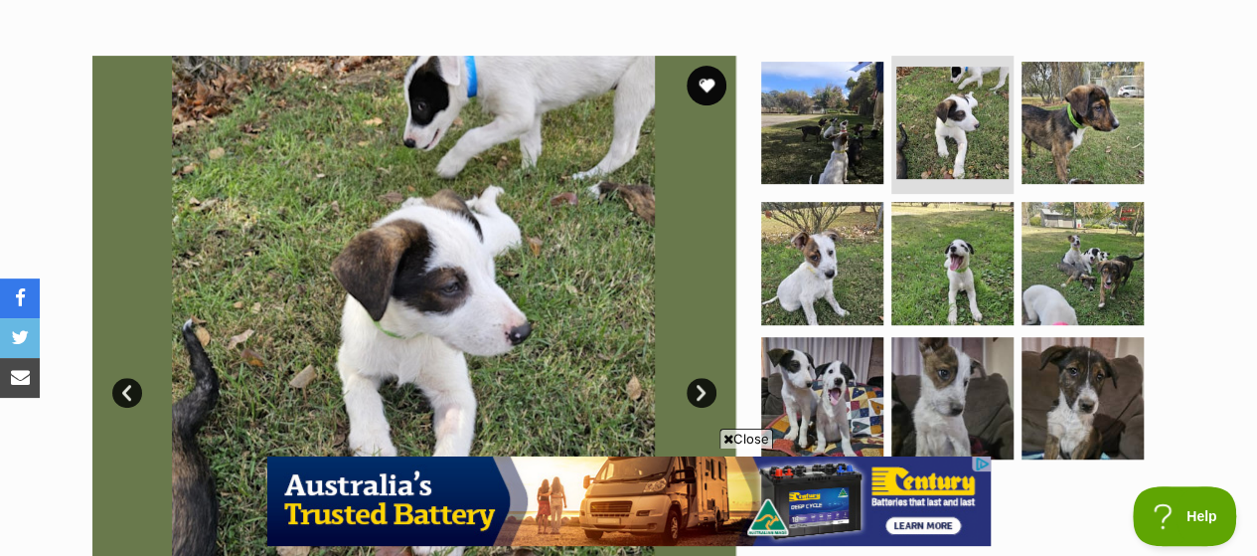
click at [701, 378] on link "Next" at bounding box center [702, 393] width 30 height 30
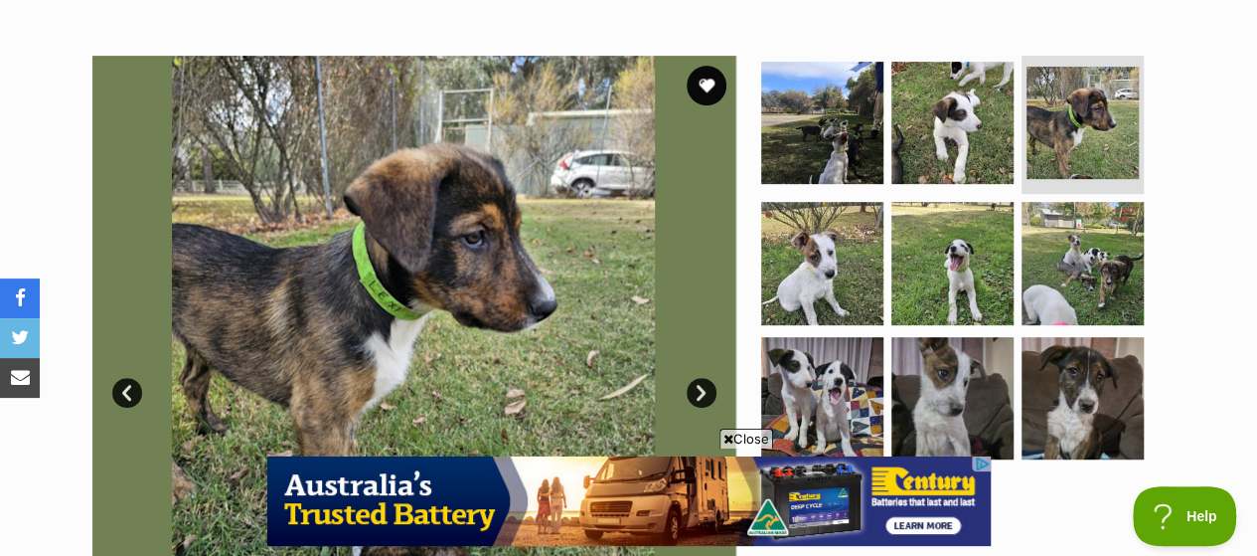
click at [701, 378] on link "Next" at bounding box center [702, 393] width 30 height 30
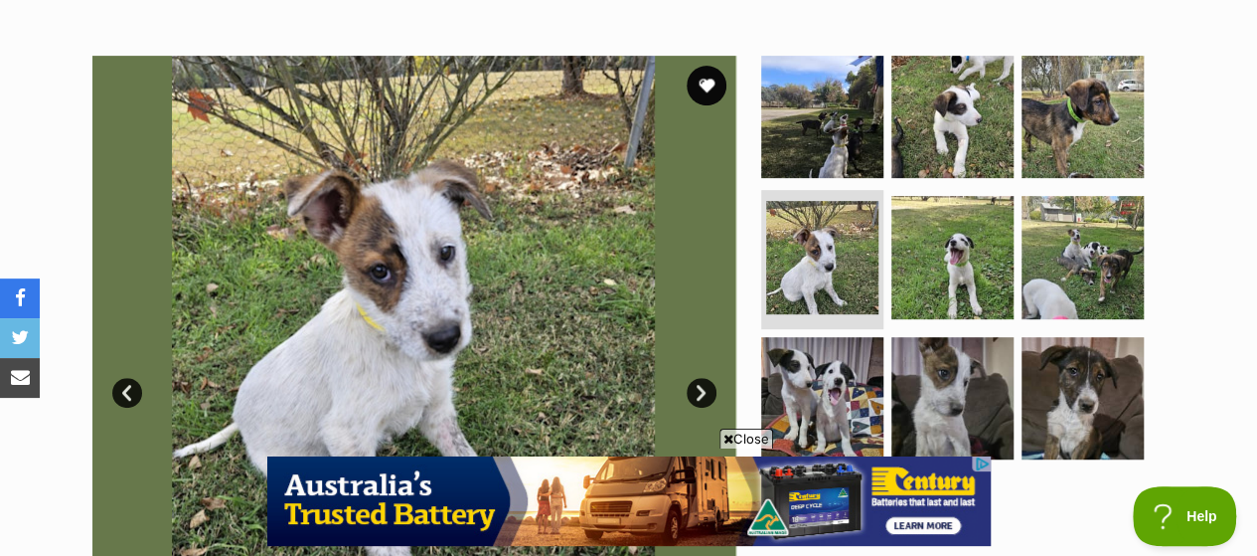
click at [701, 378] on link "Next" at bounding box center [702, 393] width 30 height 30
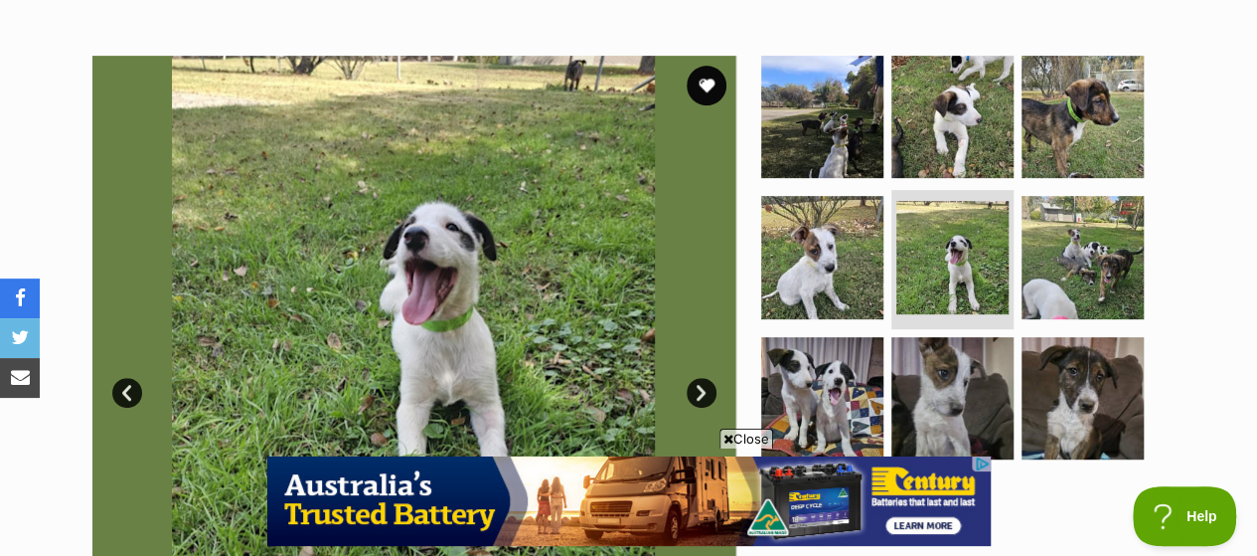
click at [701, 378] on link "Next" at bounding box center [702, 393] width 30 height 30
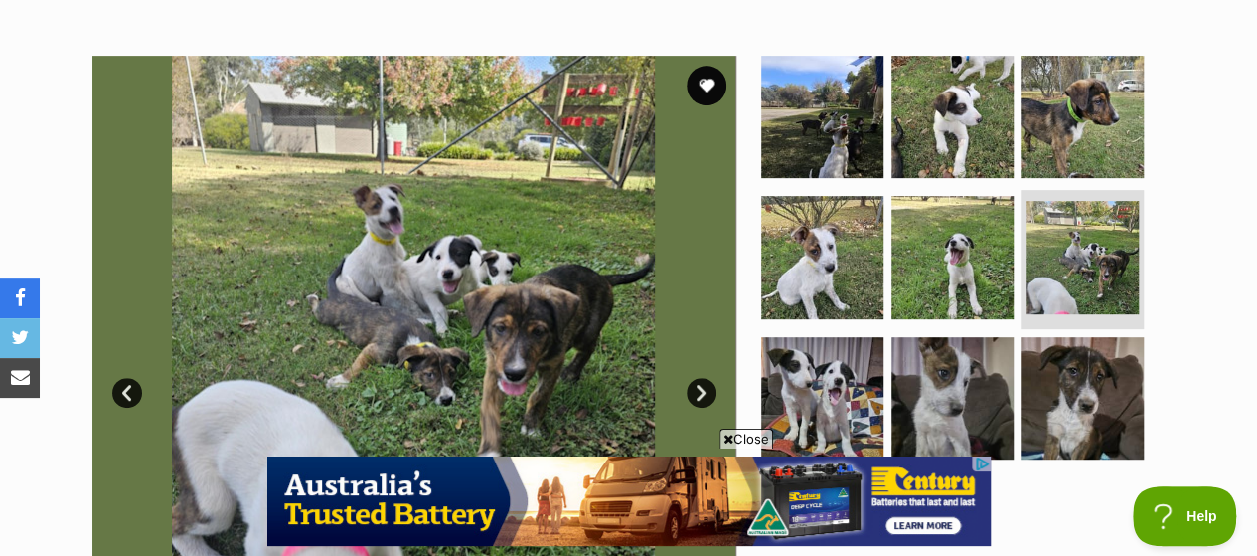
click at [701, 378] on link "Next" at bounding box center [702, 393] width 30 height 30
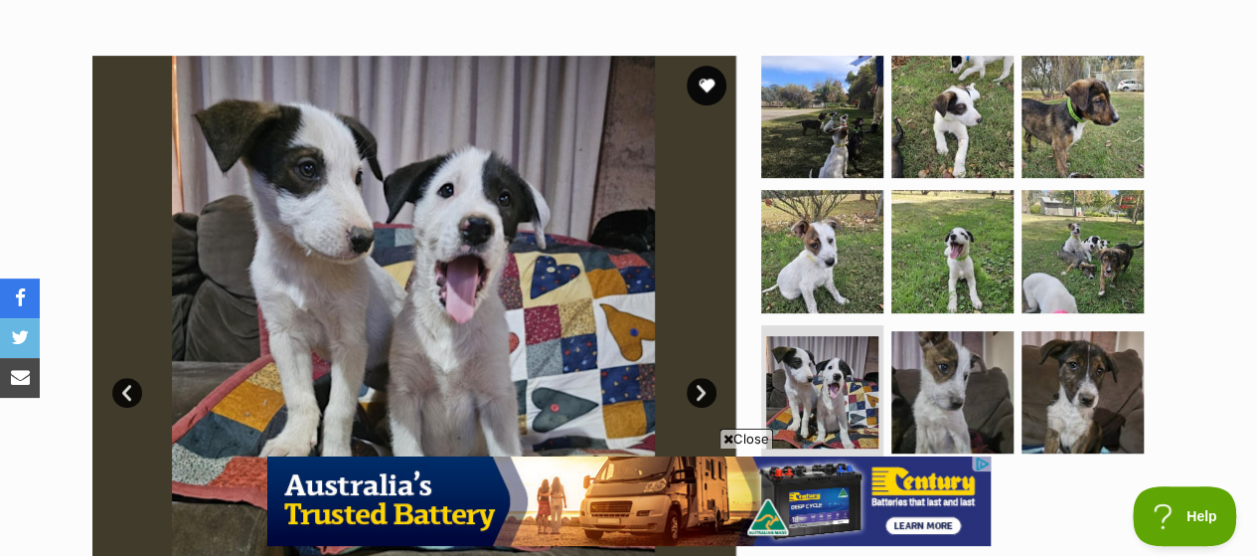
click at [701, 378] on link "Next" at bounding box center [702, 393] width 30 height 30
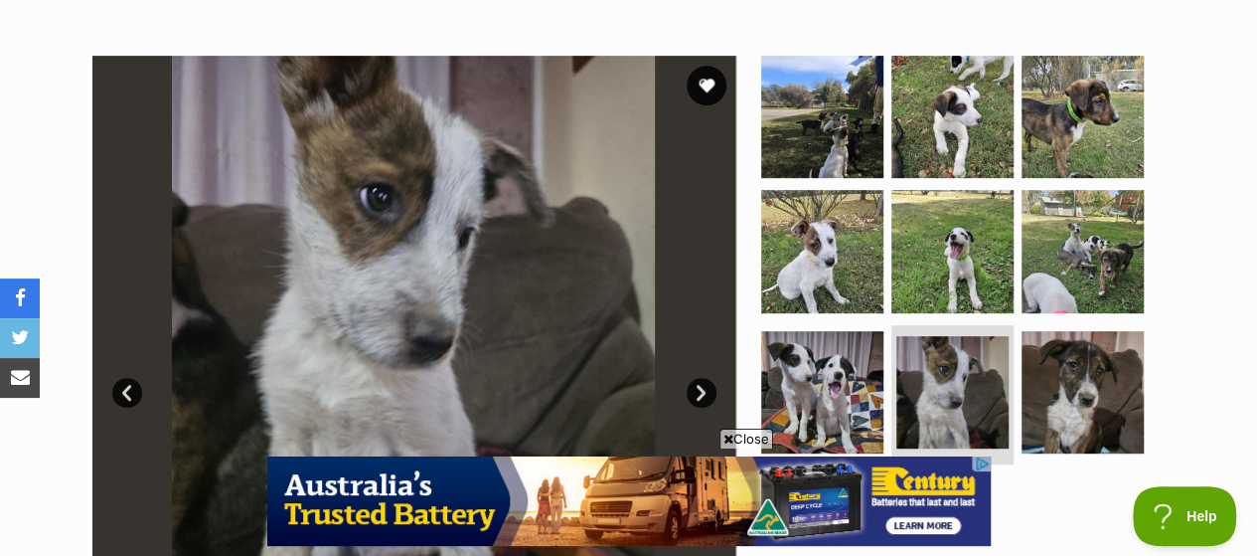
click at [701, 378] on link "Next" at bounding box center [702, 393] width 30 height 30
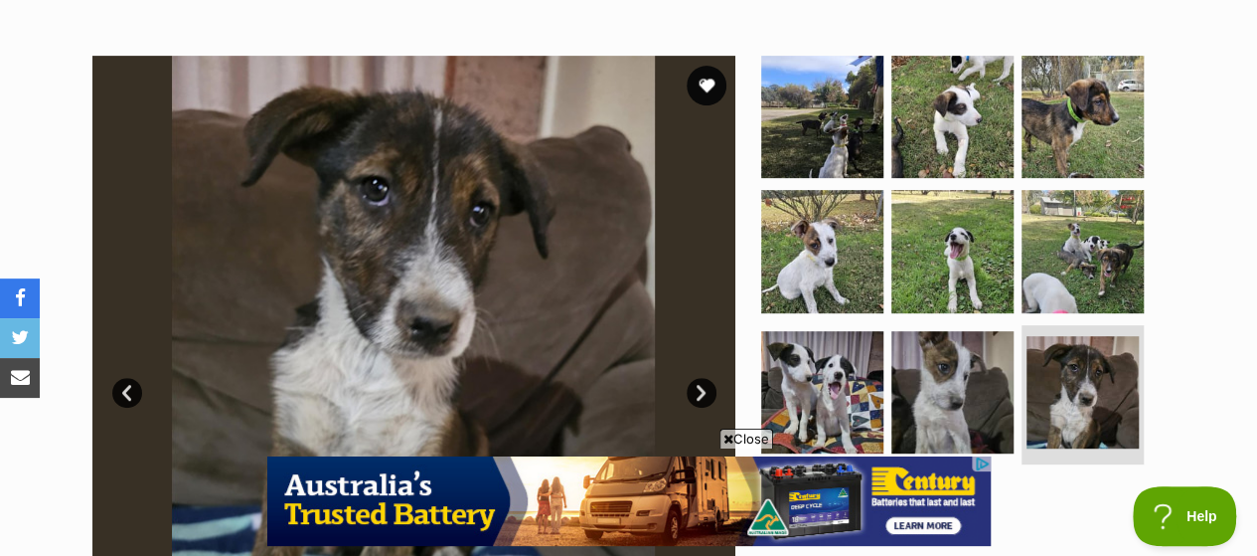
click at [701, 378] on link "Next" at bounding box center [702, 393] width 30 height 30
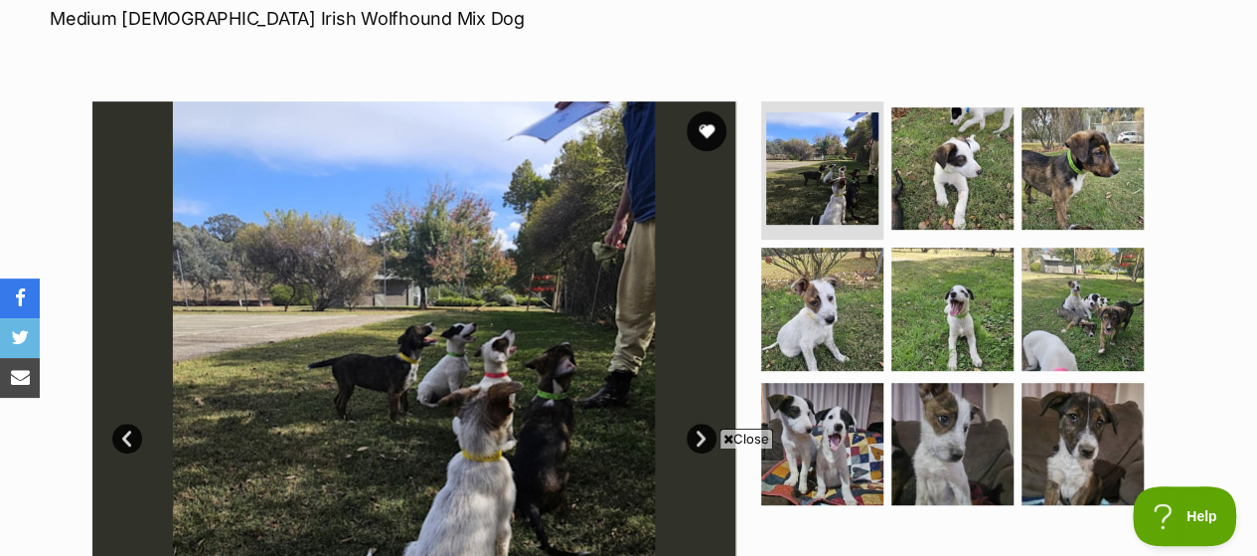
scroll to position [0, 0]
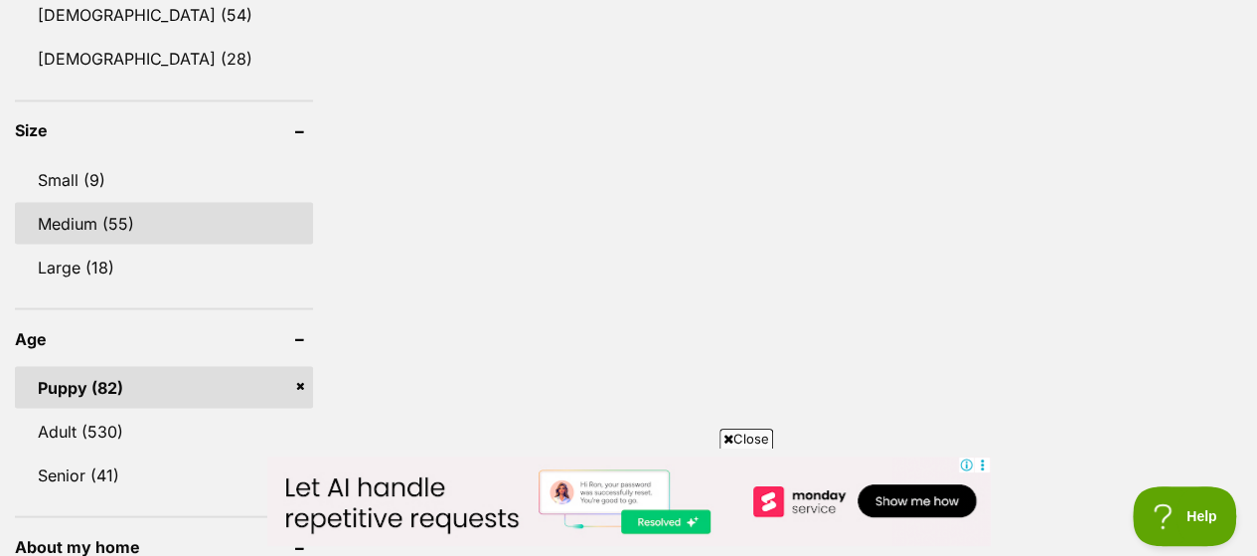
scroll to position [1789, 0]
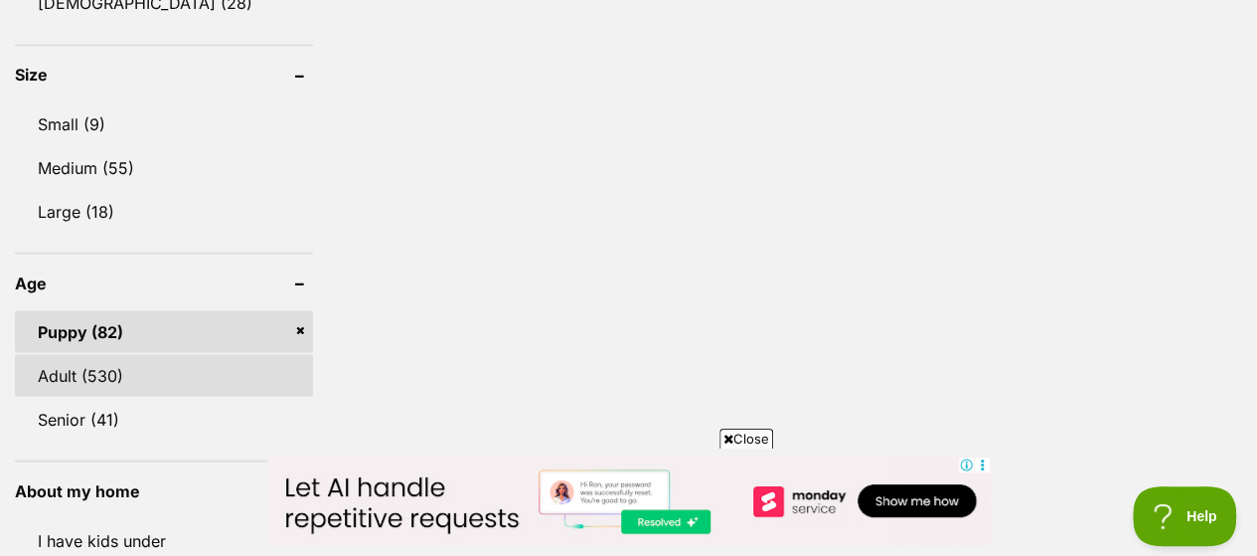
click at [199, 354] on link "Adult (530)" at bounding box center [164, 375] width 298 height 42
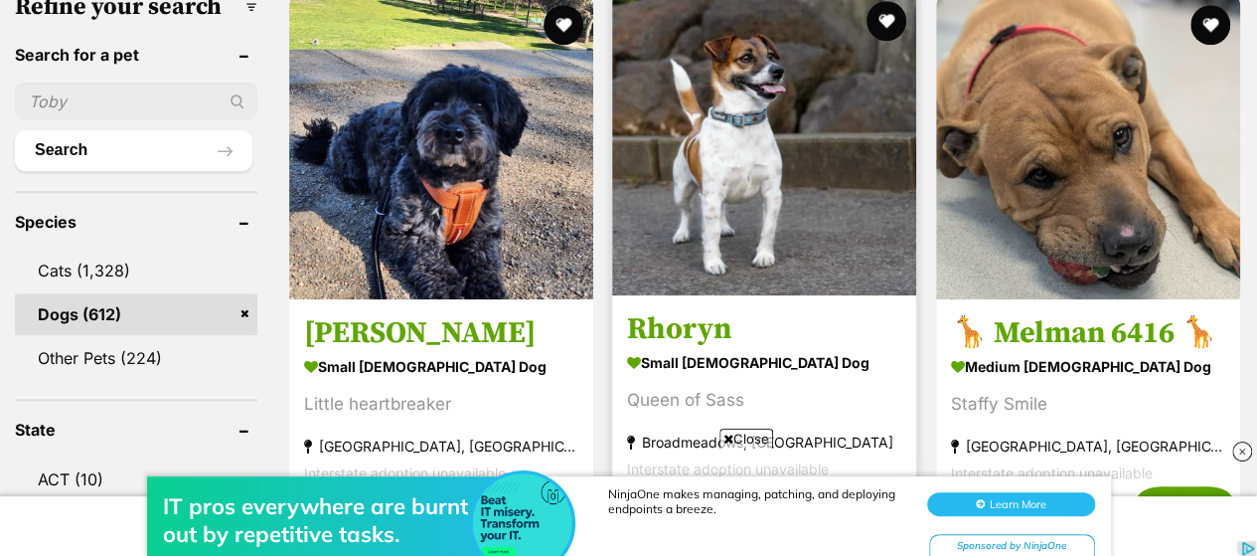
scroll to position [696, 0]
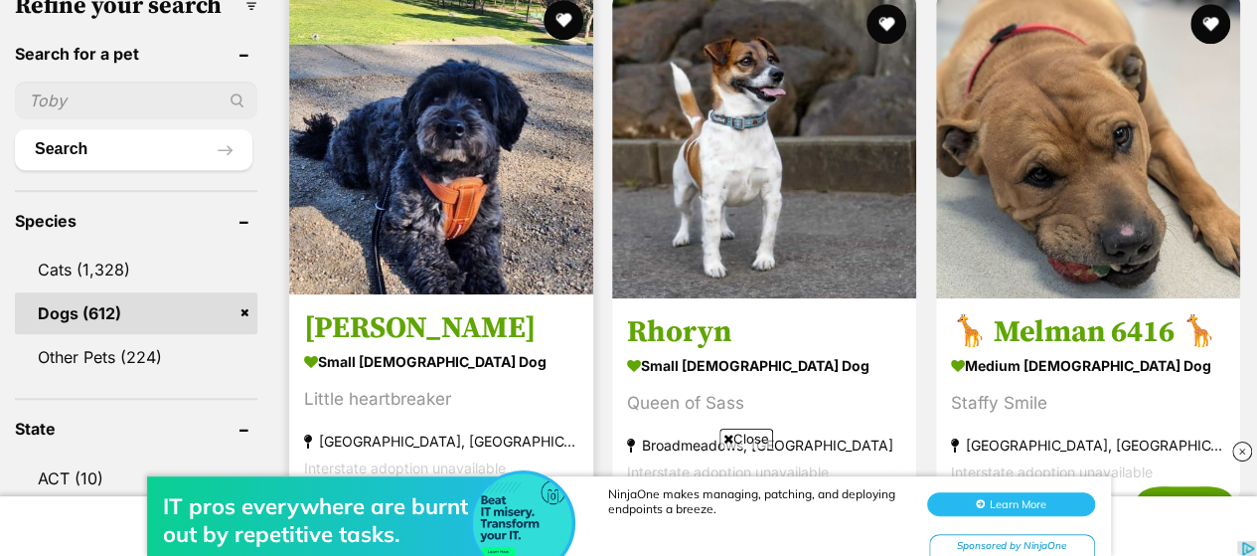
click at [436, 130] on img at bounding box center [441, 142] width 304 height 304
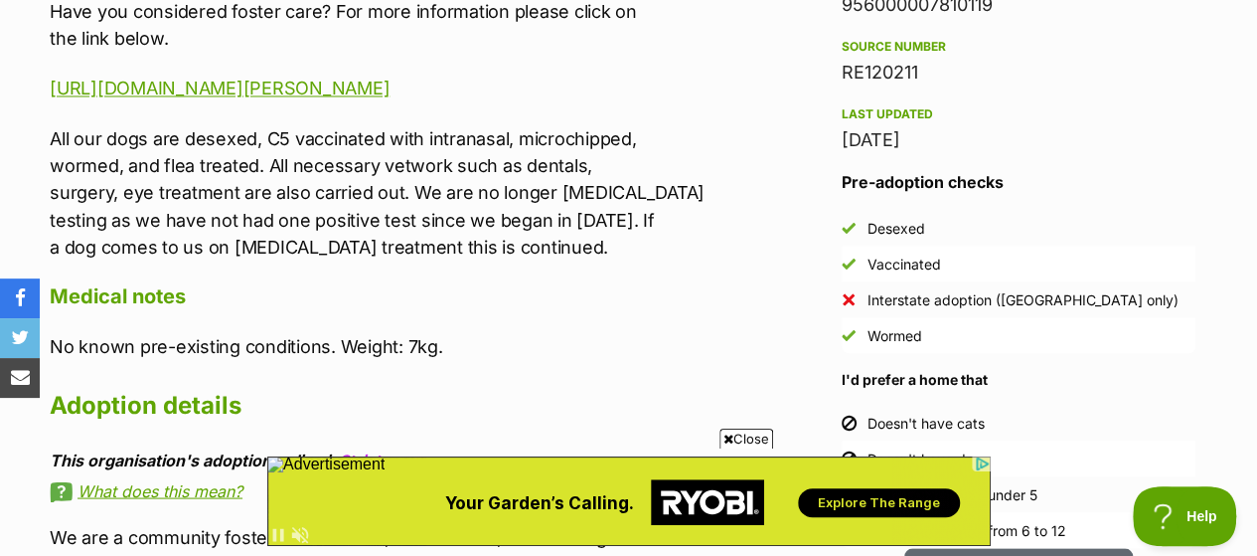
scroll to position [1789, 0]
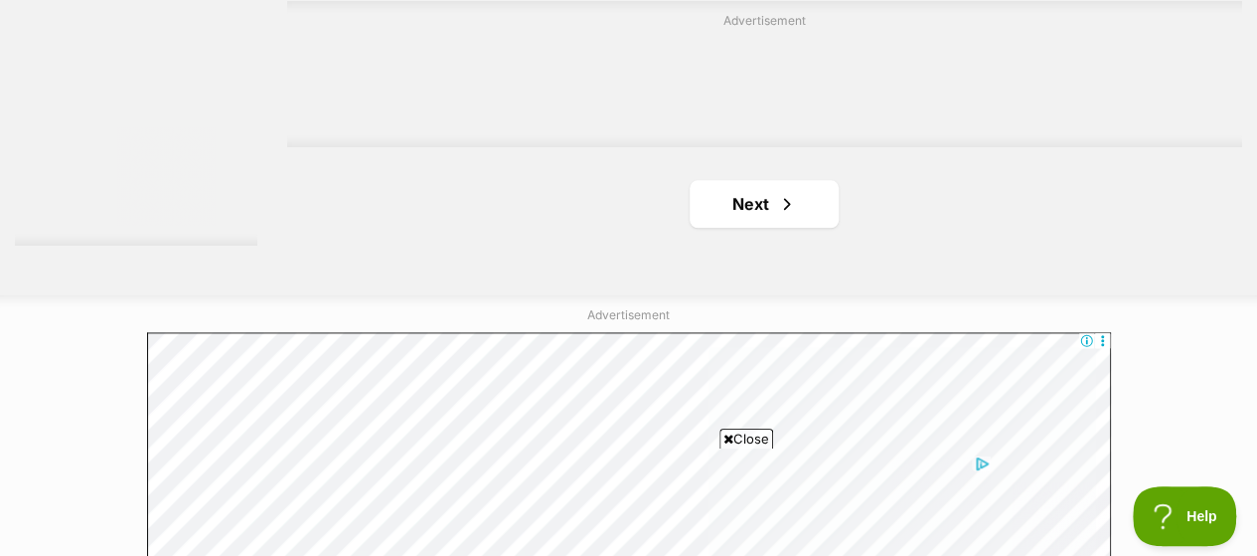
scroll to position [4770, 0]
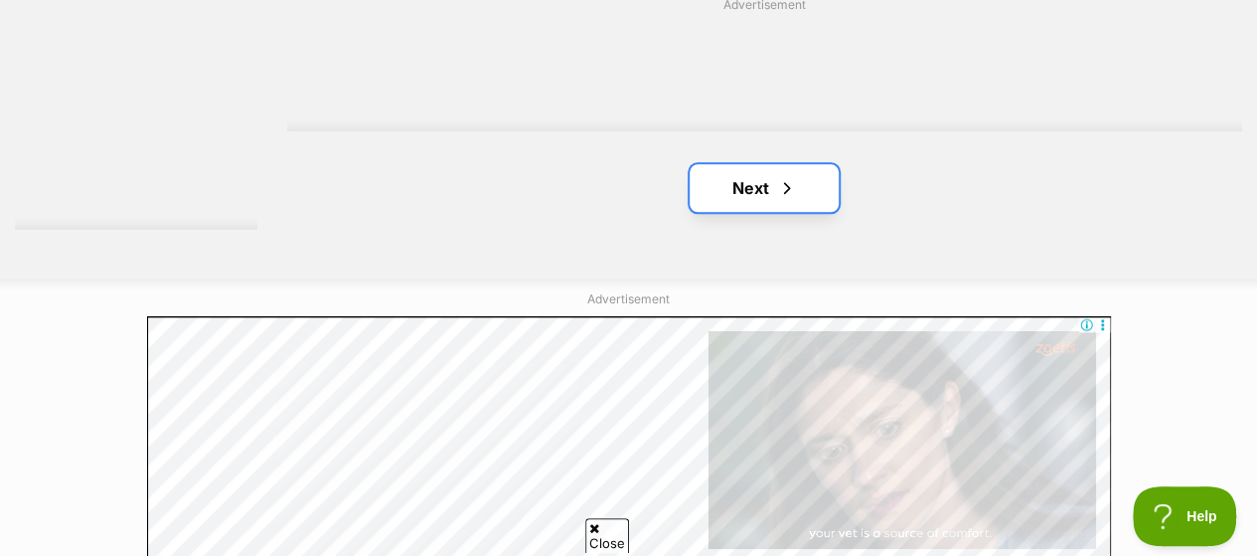
click at [835, 164] on link "Next" at bounding box center [764, 188] width 149 height 48
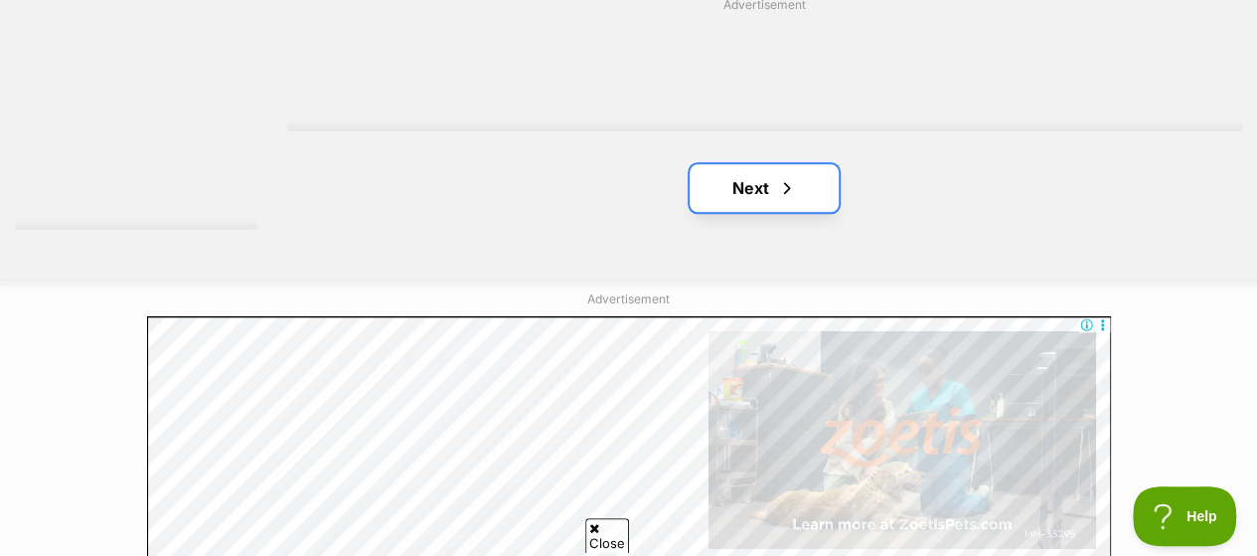
scroll to position [0, 0]
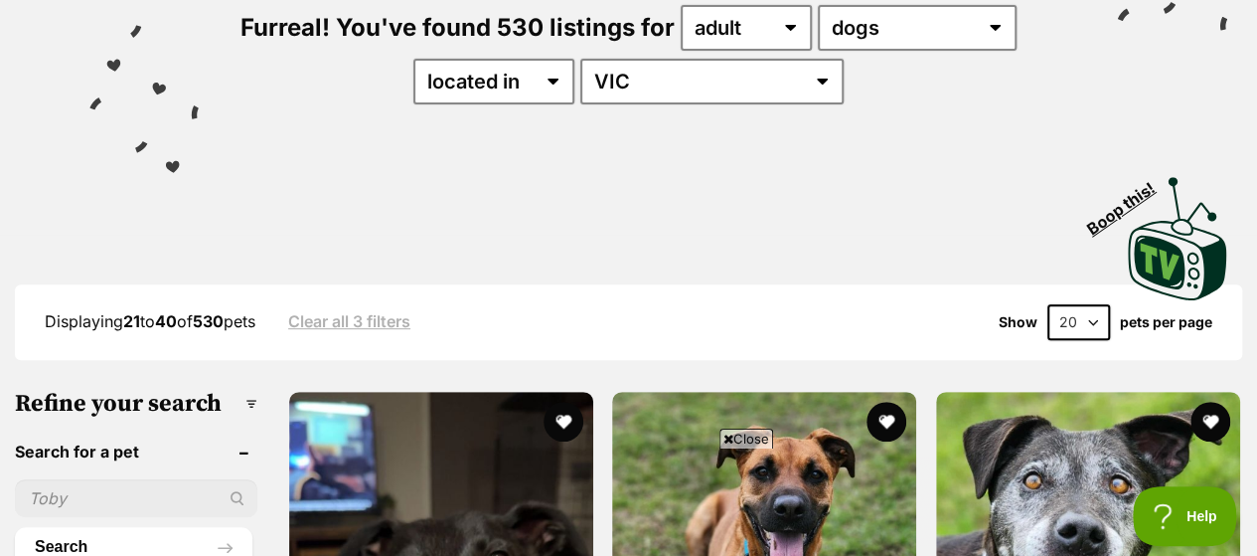
click at [1093, 304] on select "20 40 60" at bounding box center [1078, 322] width 63 height 36
select select "60"
click at [1047, 304] on select "20 40 60" at bounding box center [1078, 322] width 63 height 36
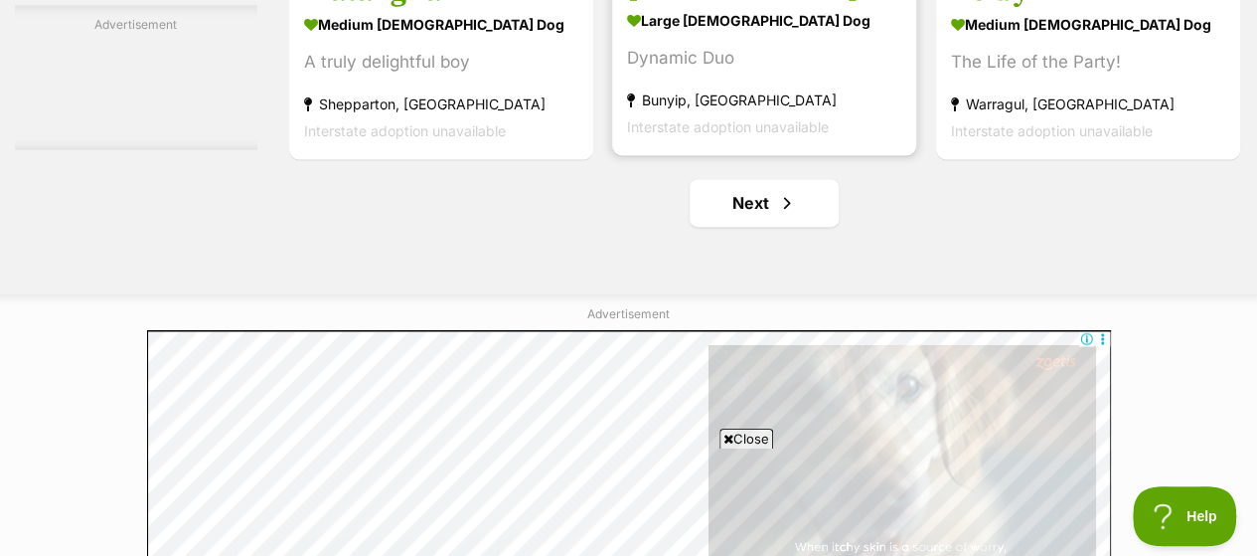
scroll to position [12721, 0]
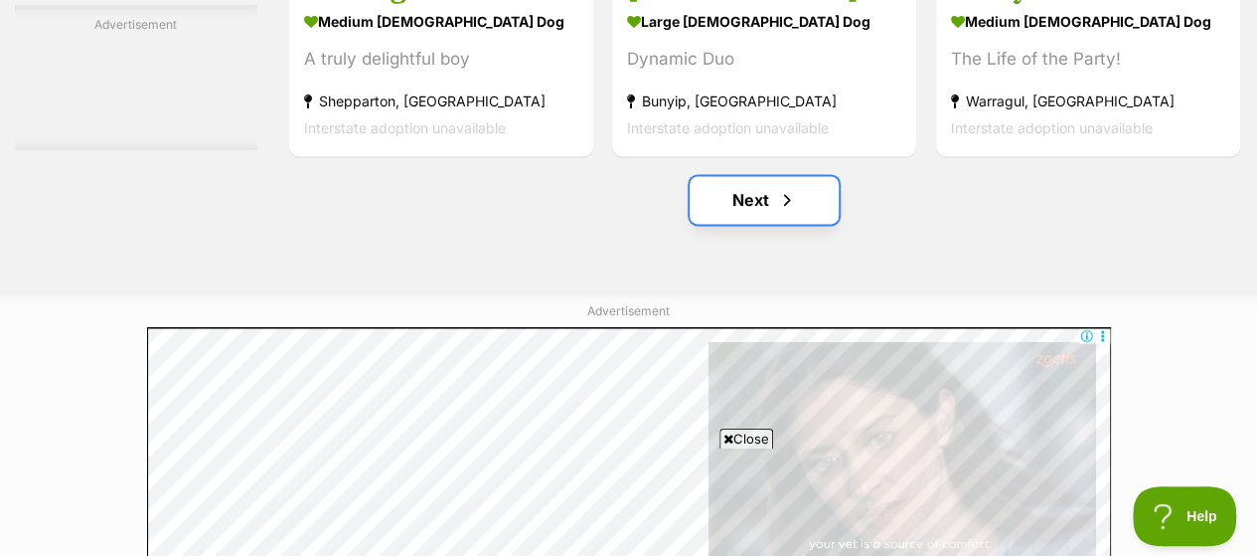
click at [791, 188] on span "Next page" at bounding box center [787, 200] width 20 height 24
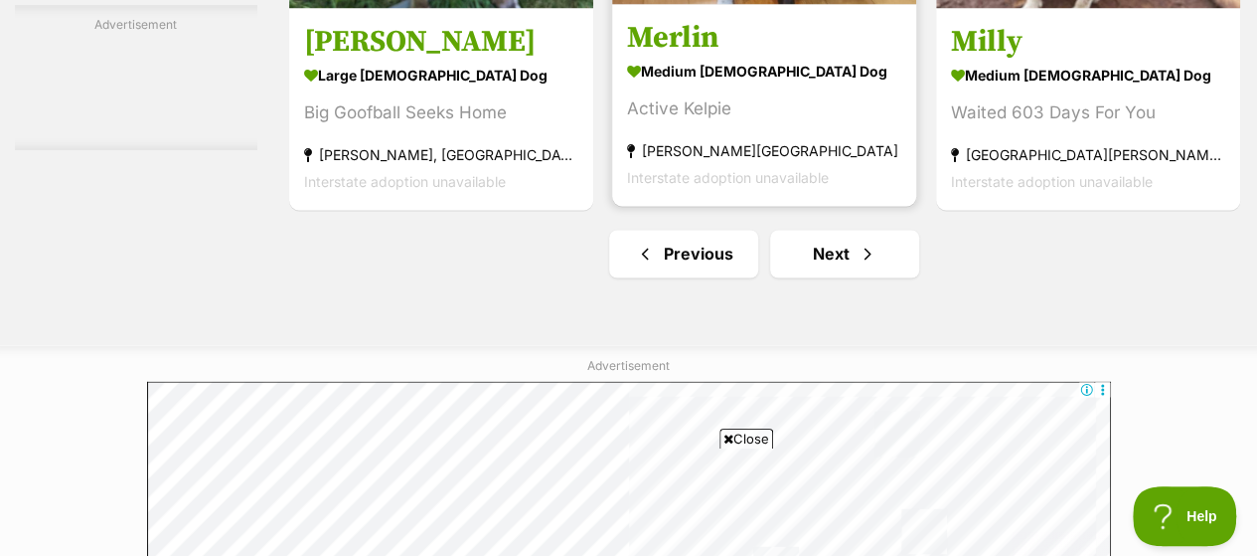
scroll to position [12919, 0]
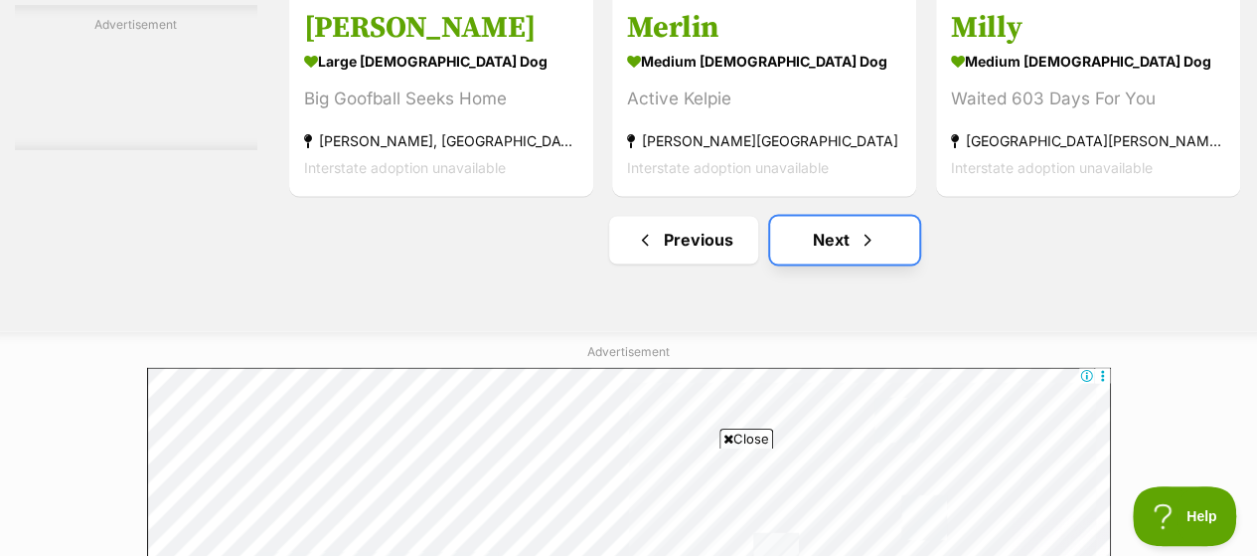
click at [842, 221] on link "Next" at bounding box center [844, 240] width 149 height 48
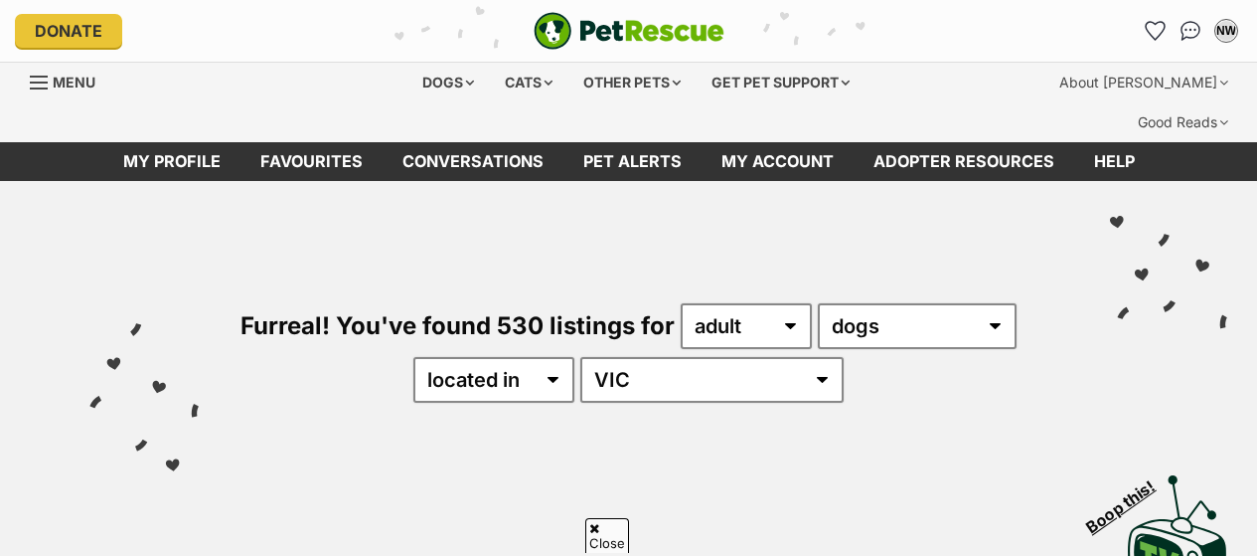
select select "60"
